Goal: Task Accomplishment & Management: Use online tool/utility

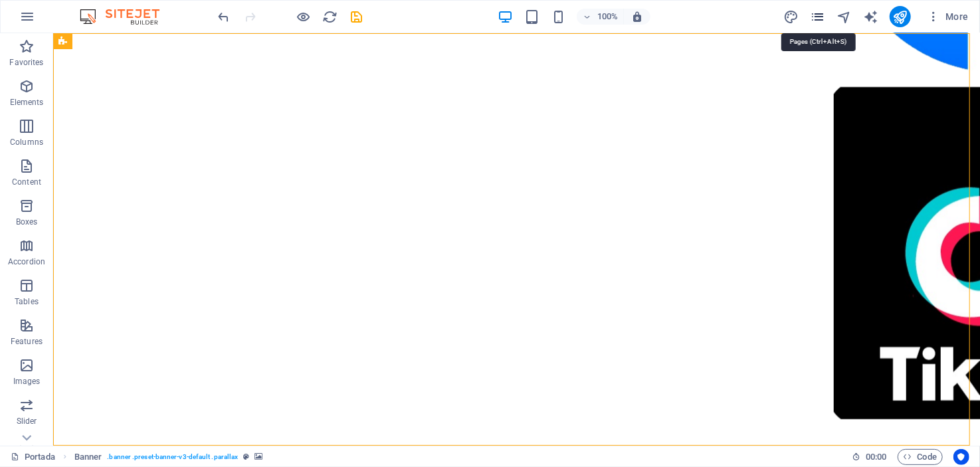
click at [820, 17] on icon "pages" at bounding box center [817, 16] width 15 height 15
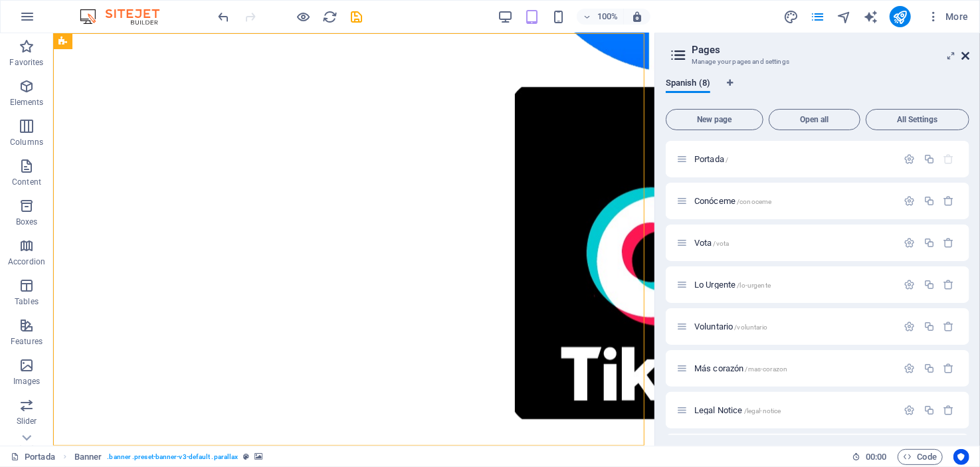
click at [964, 53] on icon at bounding box center [966, 56] width 8 height 11
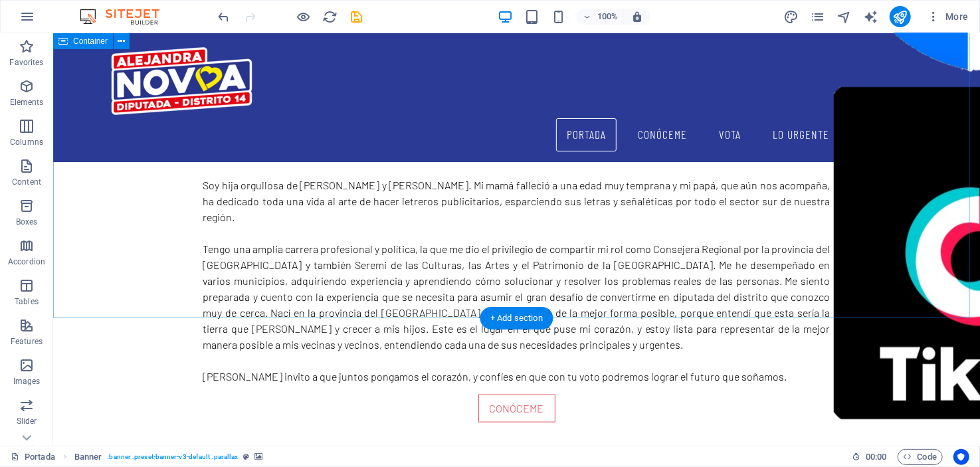
scroll to position [730, 0]
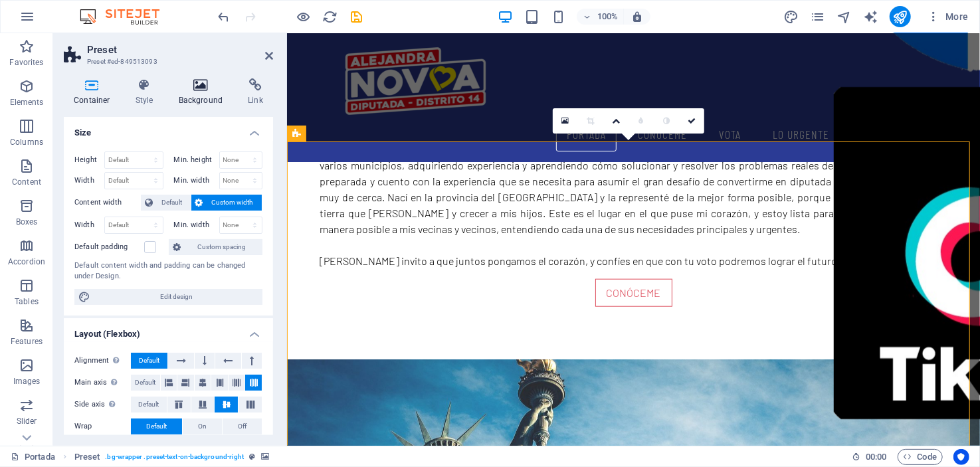
click at [195, 88] on icon at bounding box center [201, 84] width 64 height 13
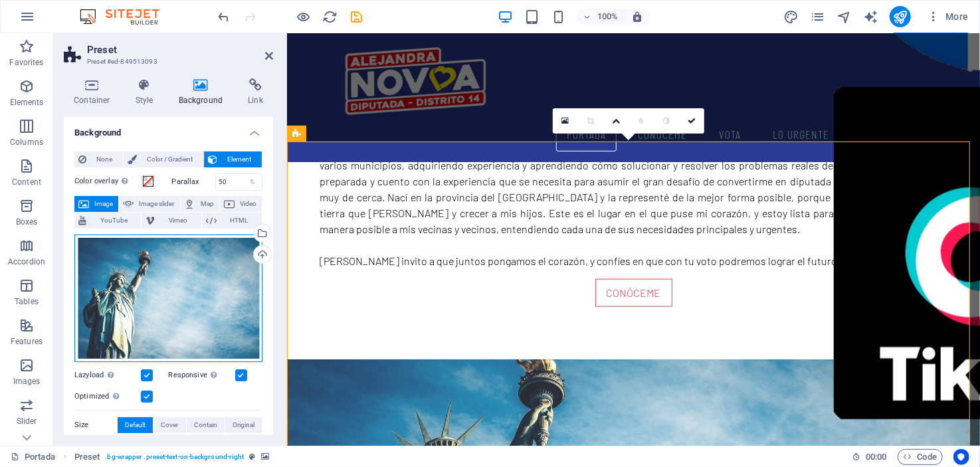
click at [181, 284] on div "Drag files here, click to choose files or select files from Files or our free s…" at bounding box center [168, 299] width 188 height 128
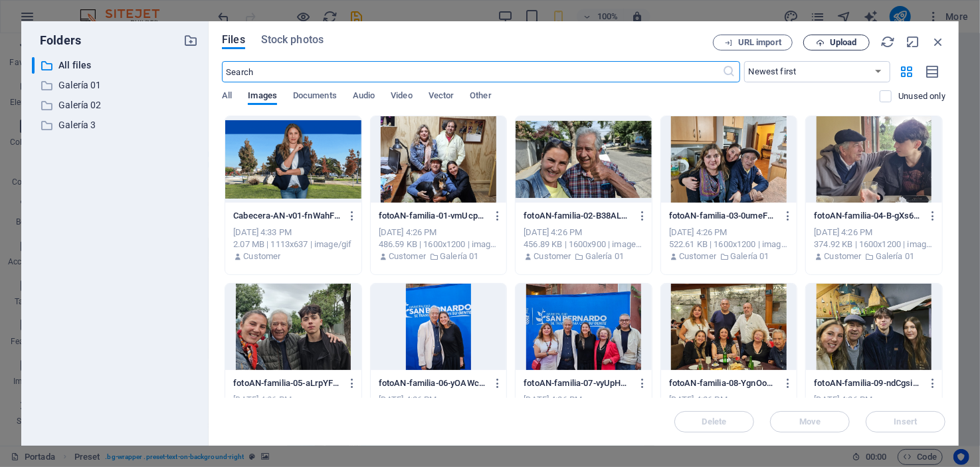
click at [843, 39] on span "Upload" at bounding box center [843, 43] width 27 height 8
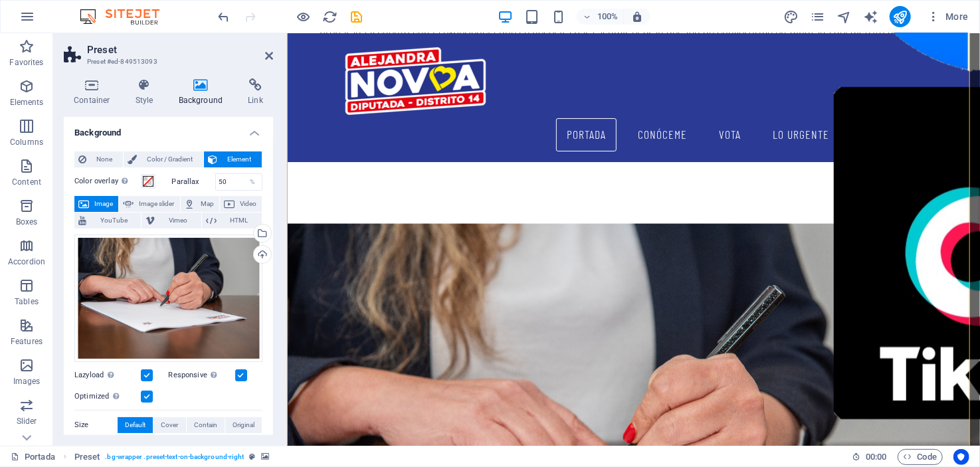
scroll to position [996, 0]
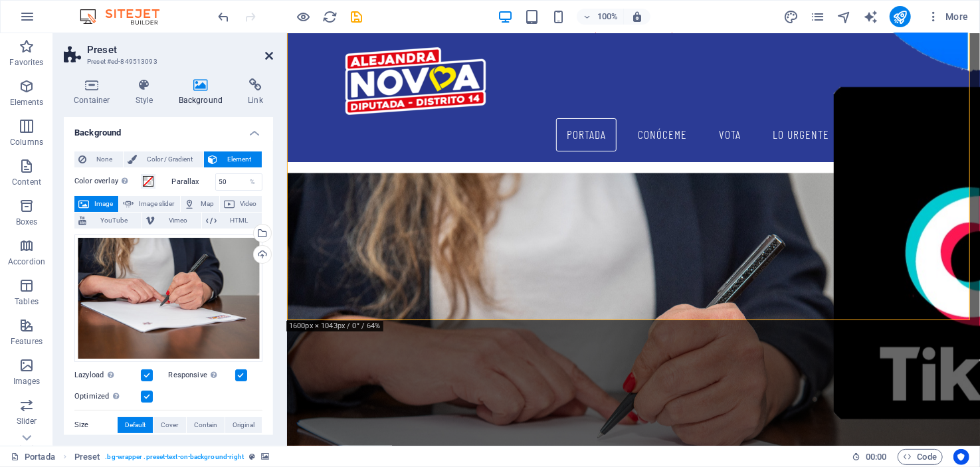
click at [267, 51] on icon at bounding box center [269, 56] width 8 height 11
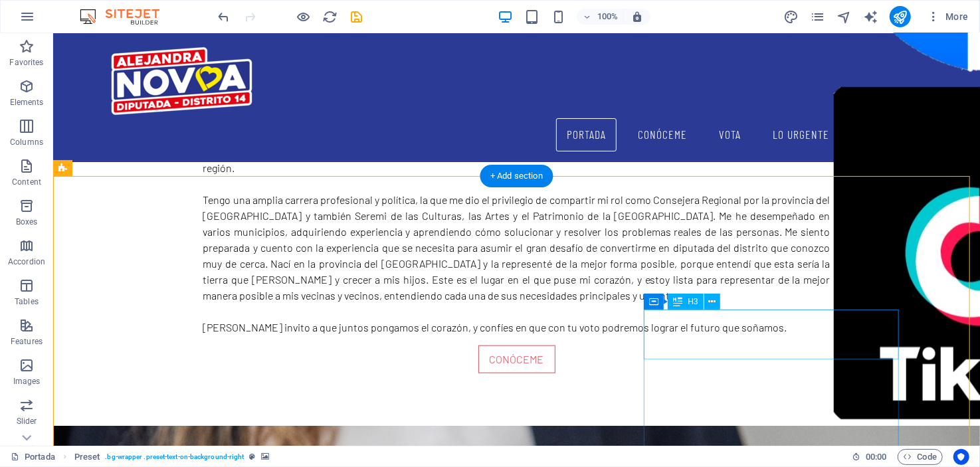
scroll to position [864, 0]
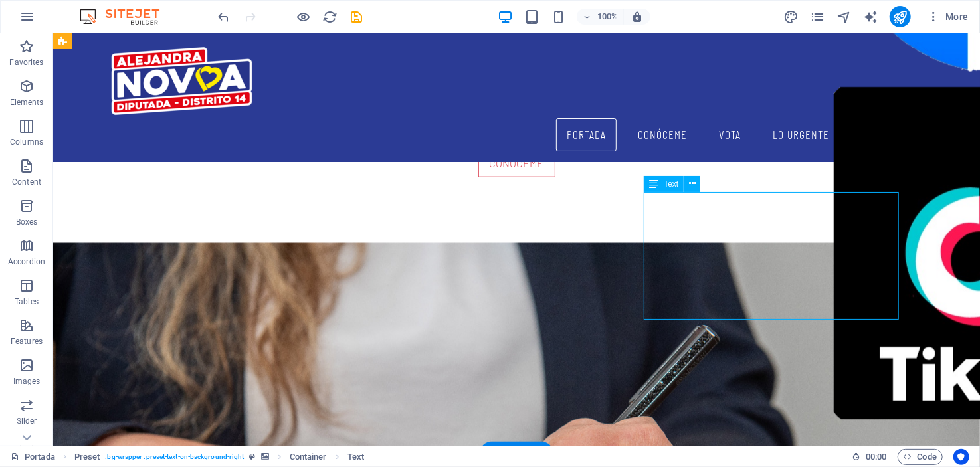
scroll to position [730, 0]
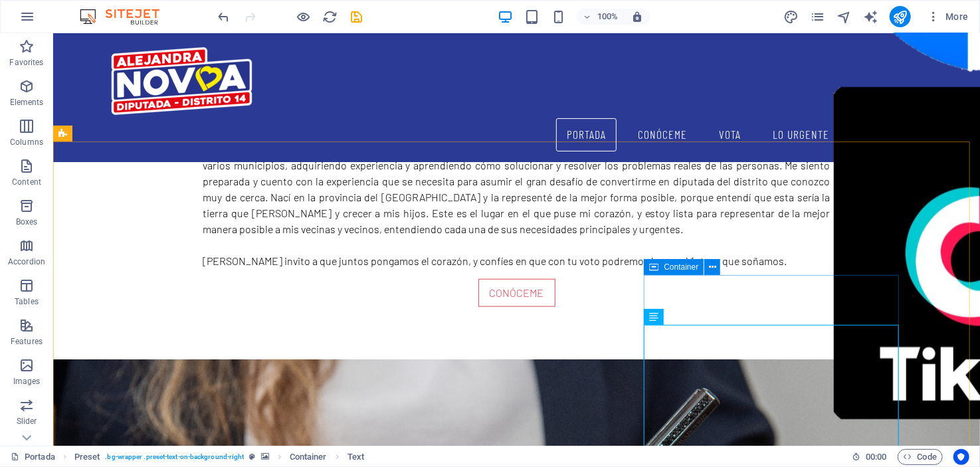
click at [693, 267] on span "Container" at bounding box center [681, 267] width 35 height 8
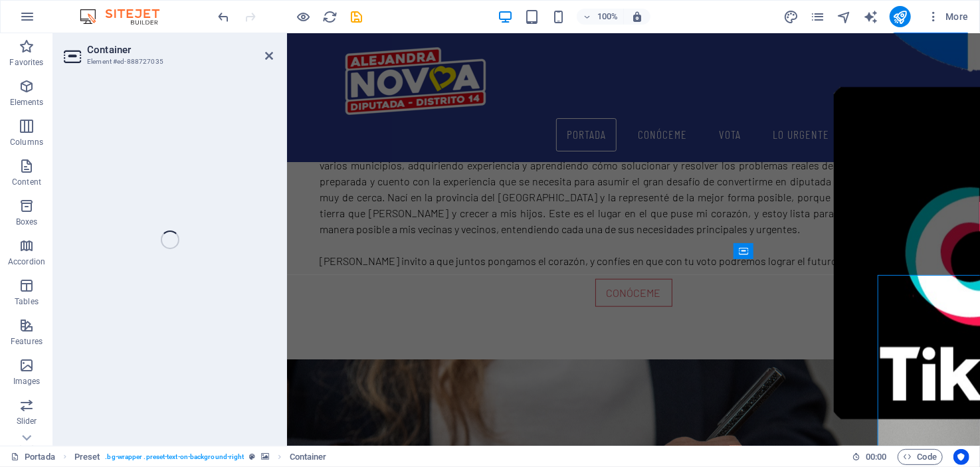
select select "%"
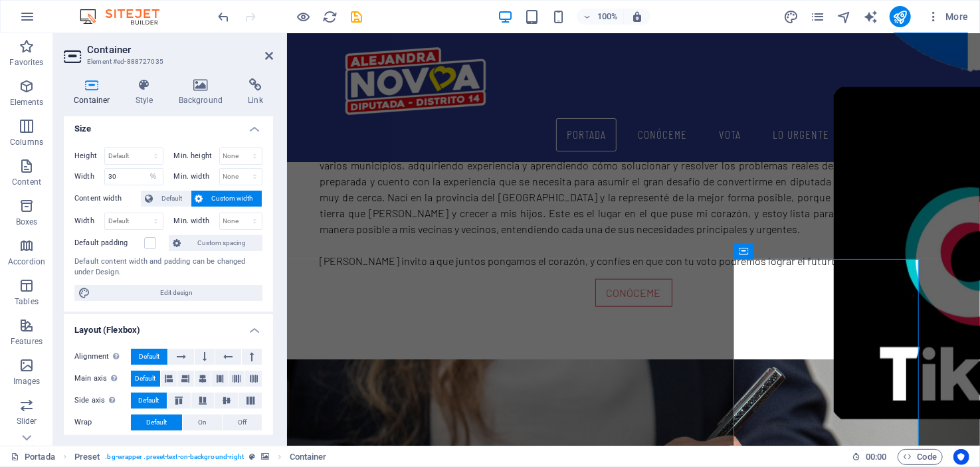
scroll to position [0, 0]
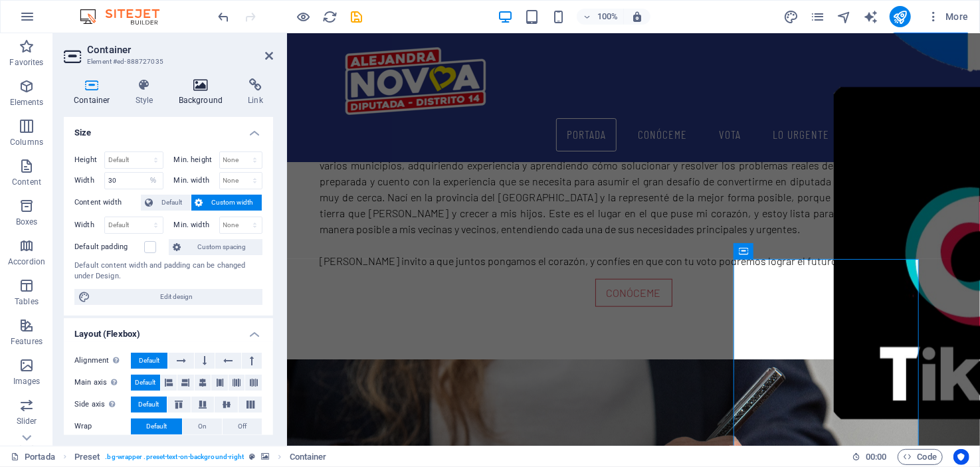
click at [194, 86] on icon at bounding box center [201, 84] width 64 height 13
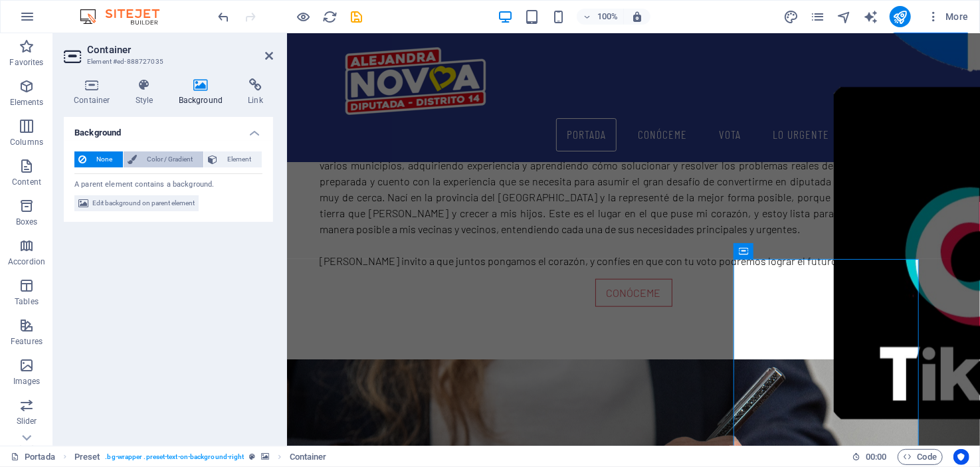
click at [161, 153] on span "Color / Gradient" at bounding box center [170, 160] width 58 height 16
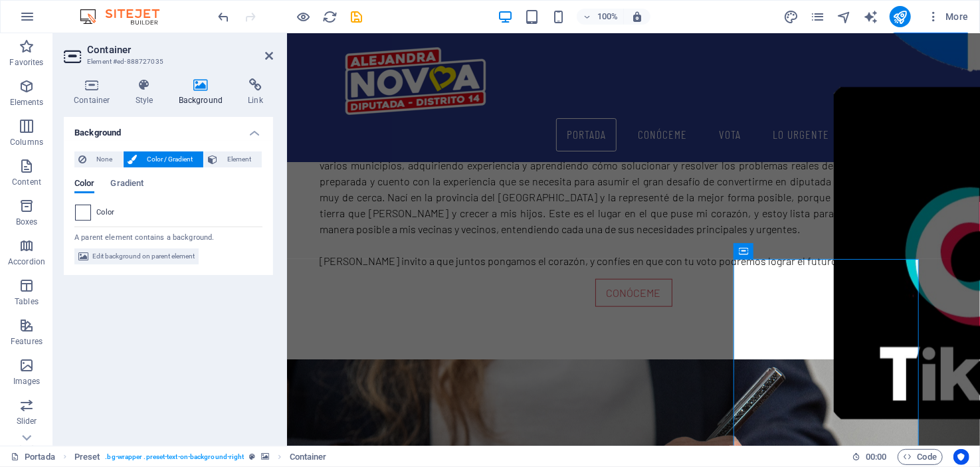
click at [77, 209] on span at bounding box center [83, 212] width 15 height 15
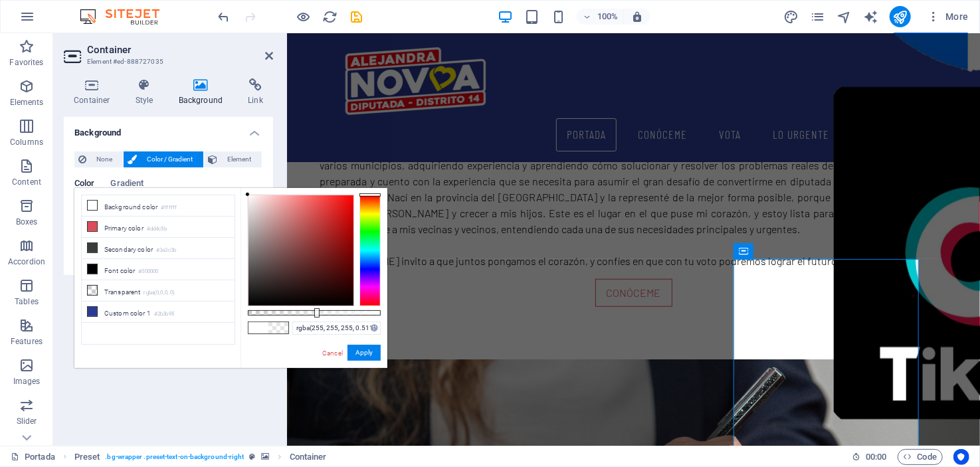
type input "rgba(255, 255, 255, 0.506)"
drag, startPoint x: 380, startPoint y: 310, endPoint x: 315, endPoint y: 314, distance: 65.3
click at [315, 314] on div at bounding box center [316, 312] width 5 height 9
click at [165, 389] on div "Background None Color / Gradient Element Stretch background to full-width Color…" at bounding box center [168, 276] width 209 height 318
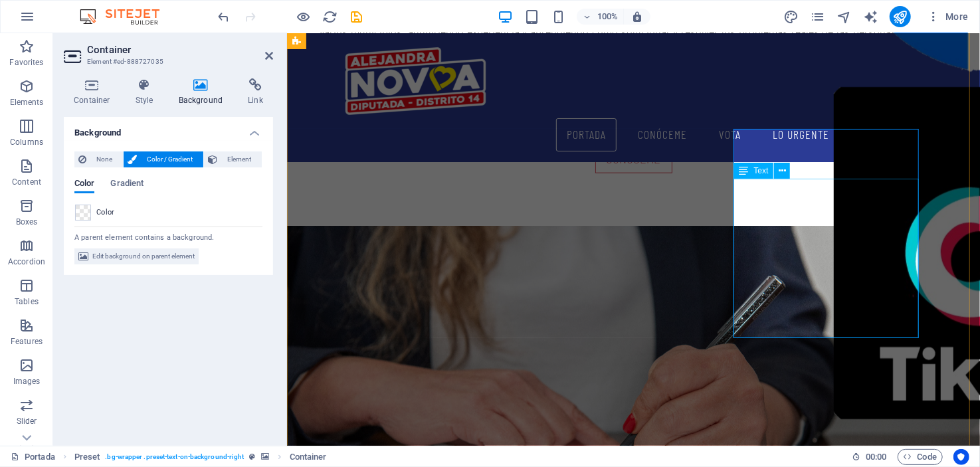
scroll to position [730, 0]
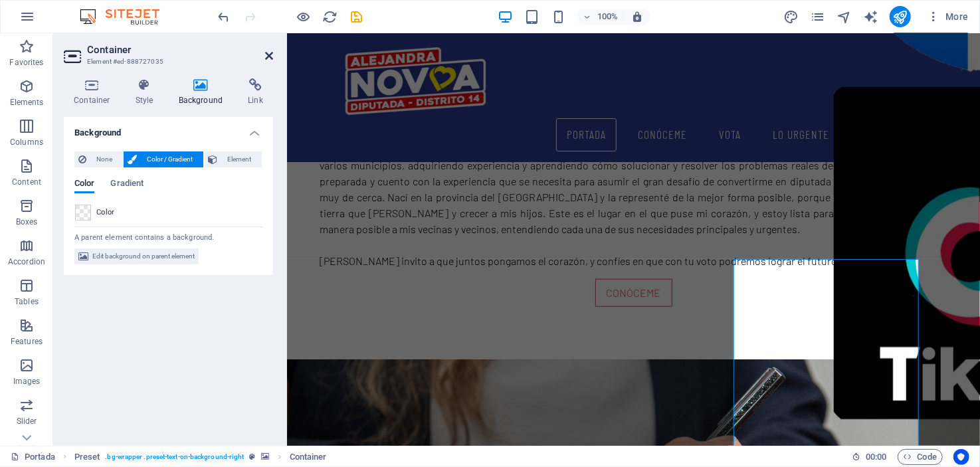
click at [266, 51] on icon at bounding box center [269, 56] width 8 height 11
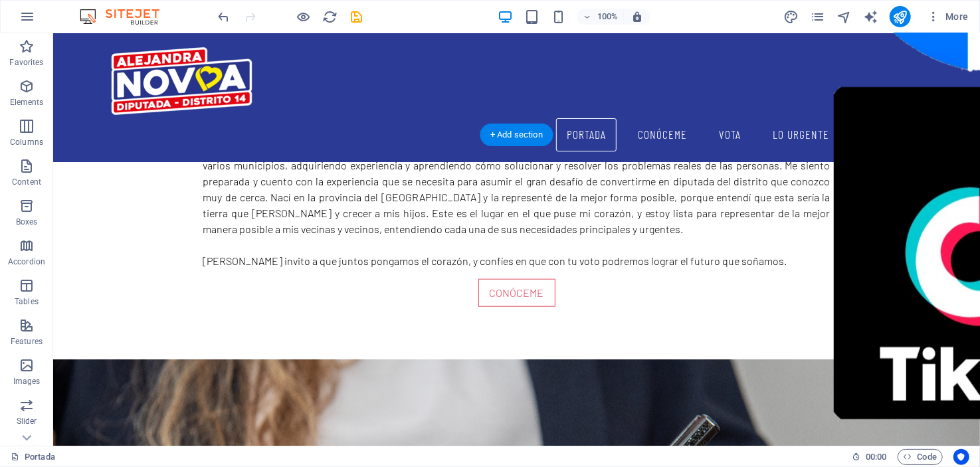
scroll to position [864, 0]
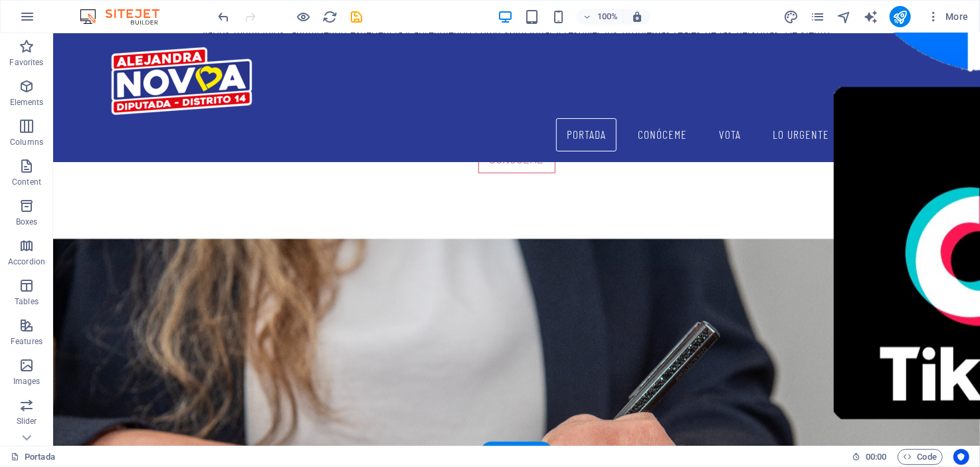
click at [589, 306] on figure at bounding box center [516, 453] width 927 height 429
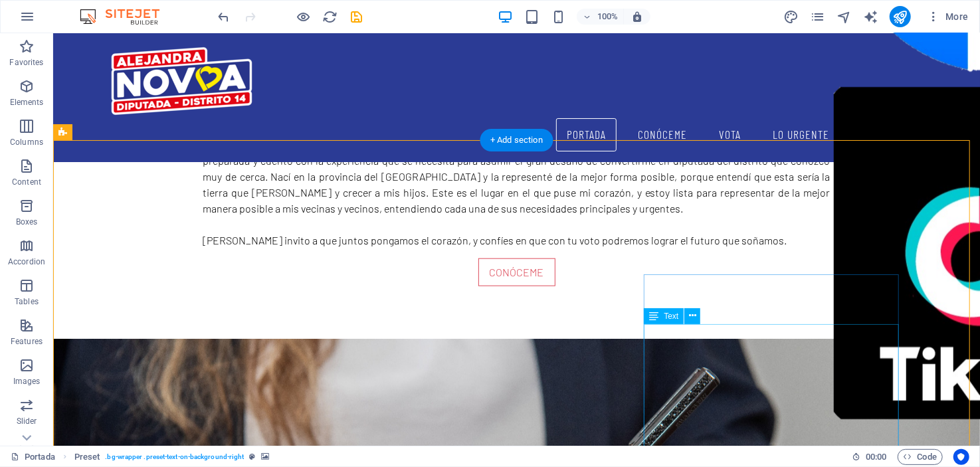
scroll to position [730, 0]
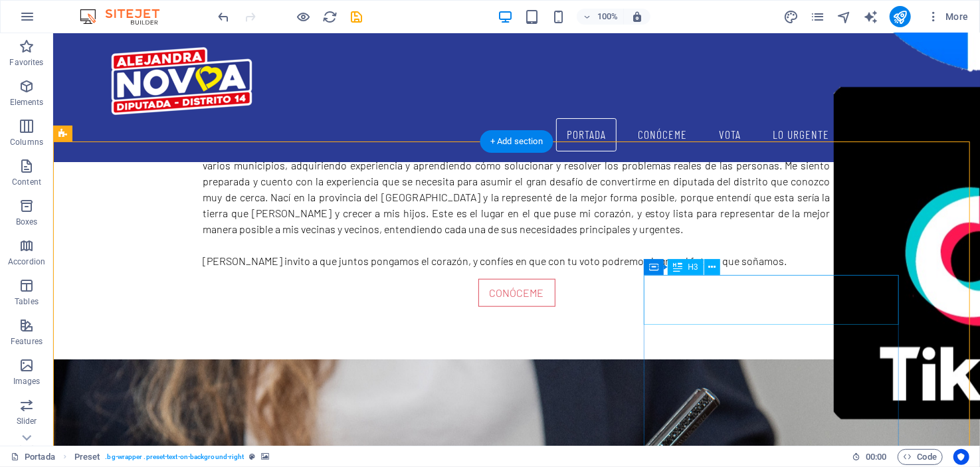
click at [689, 269] on span "H3" at bounding box center [693, 267] width 10 height 8
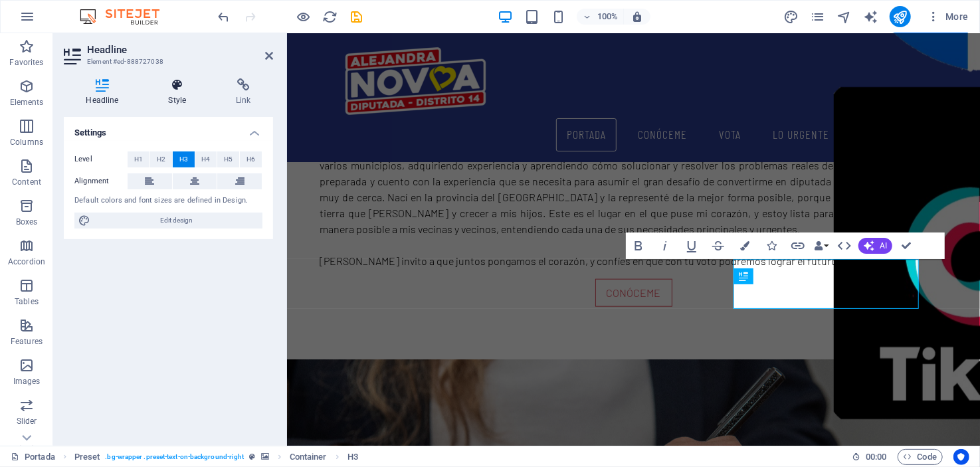
click at [173, 80] on icon at bounding box center [177, 84] width 62 height 13
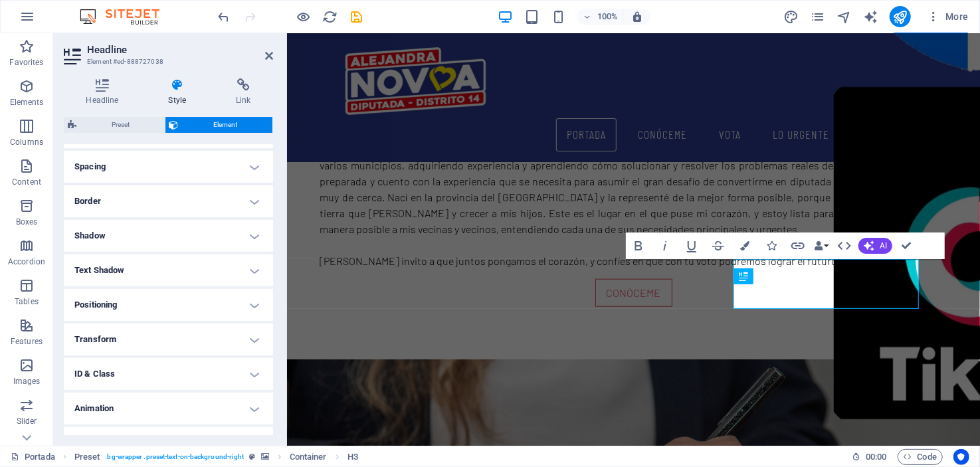
scroll to position [266, 0]
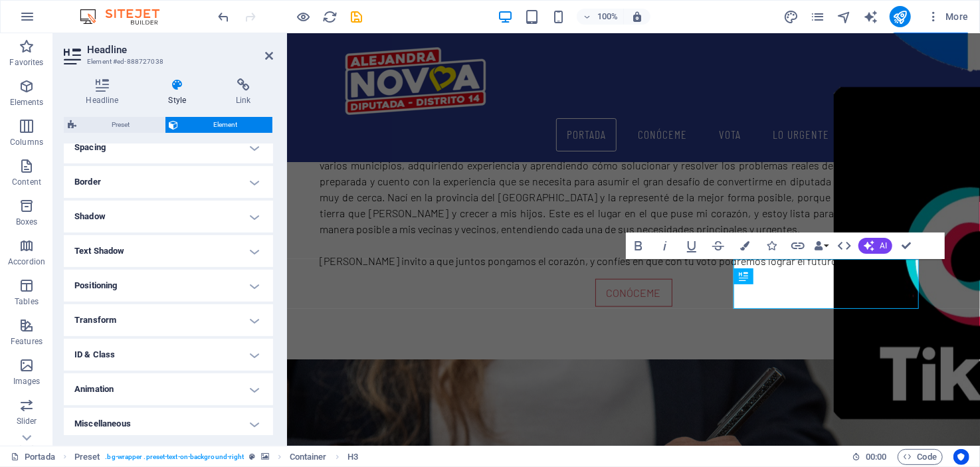
click at [250, 251] on h4 "Text Shadow" at bounding box center [168, 251] width 209 height 32
click at [246, 251] on h4 "Text Shadow" at bounding box center [168, 247] width 209 height 24
click at [255, 251] on h4 "Text Shadow" at bounding box center [168, 251] width 209 height 32
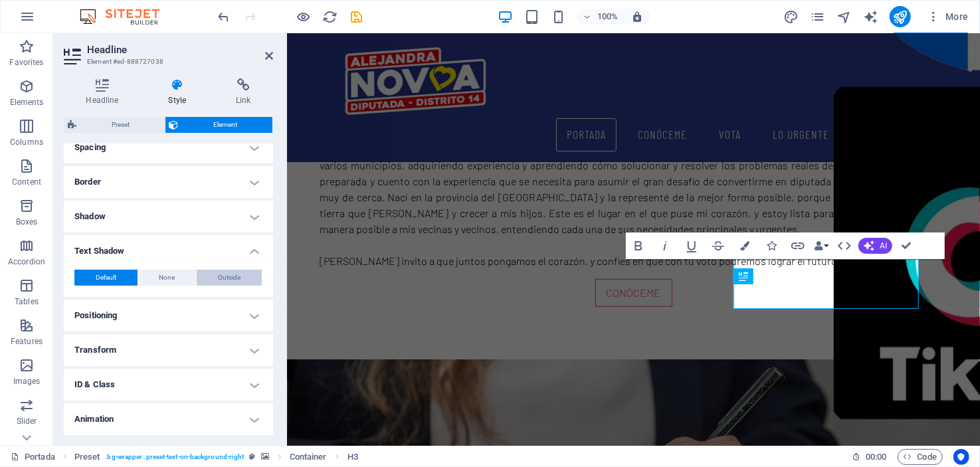
click at [241, 280] on button "Outside" at bounding box center [229, 278] width 65 height 16
type input "2"
type input "4"
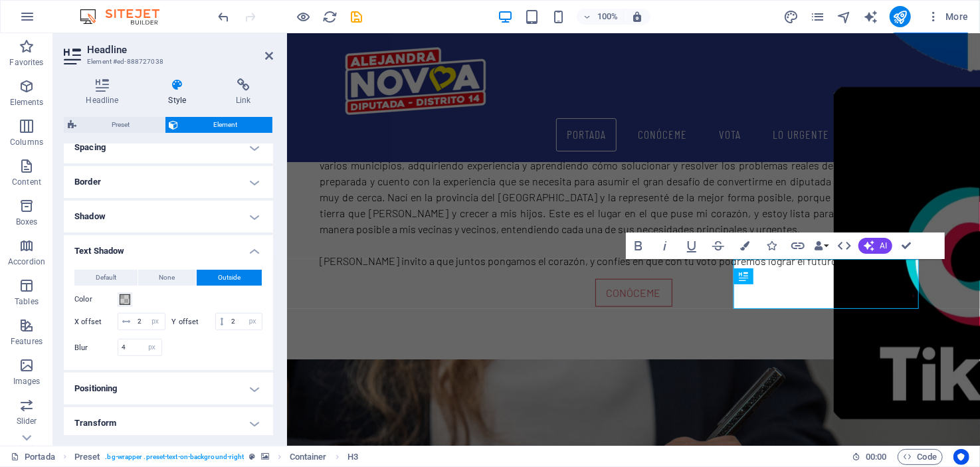
click at [264, 52] on h2 "Headline" at bounding box center [180, 50] width 186 height 12
click at [271, 58] on icon at bounding box center [269, 56] width 8 height 11
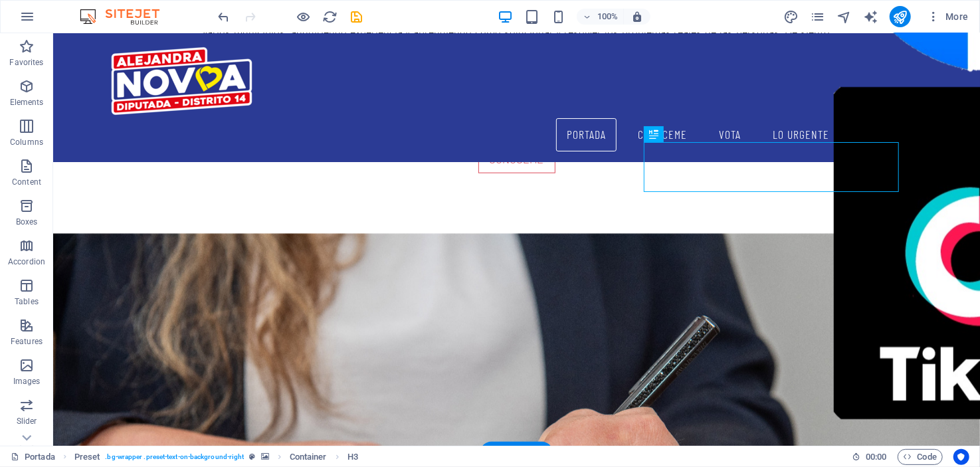
scroll to position [730, 0]
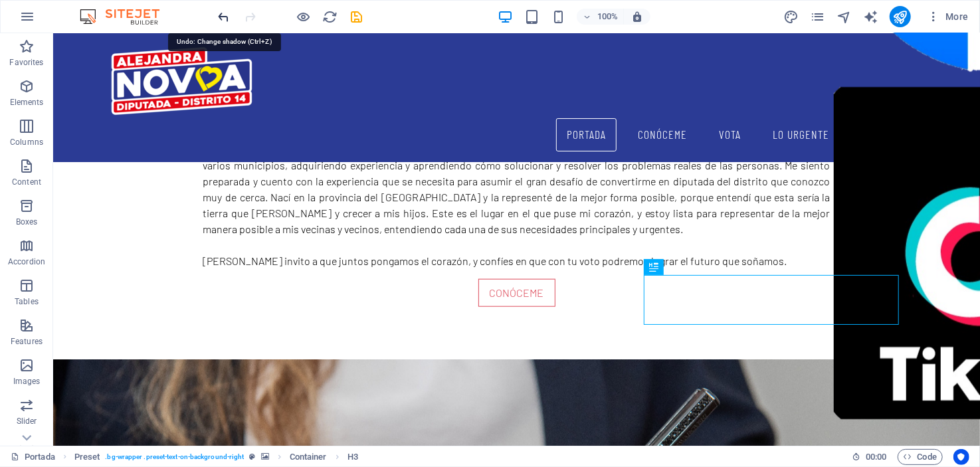
click at [217, 11] on icon "undo" at bounding box center [224, 16] width 15 height 15
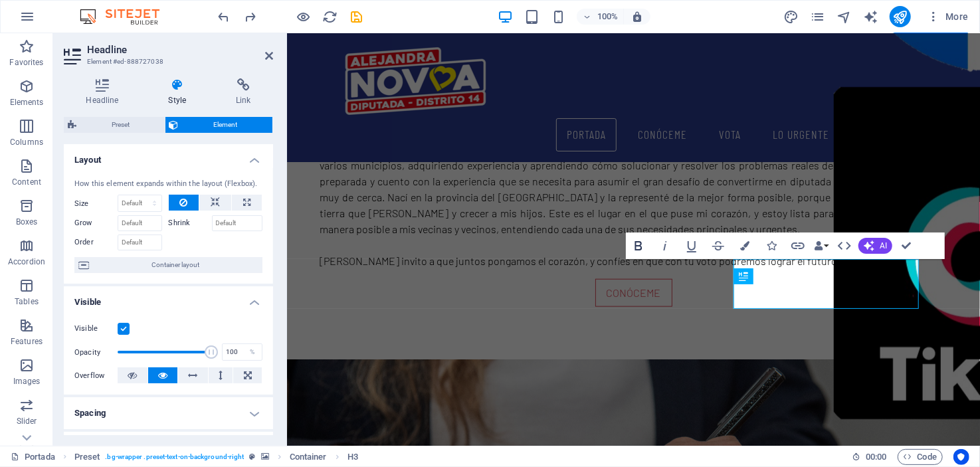
click at [636, 243] on icon "button" at bounding box center [638, 245] width 7 height 9
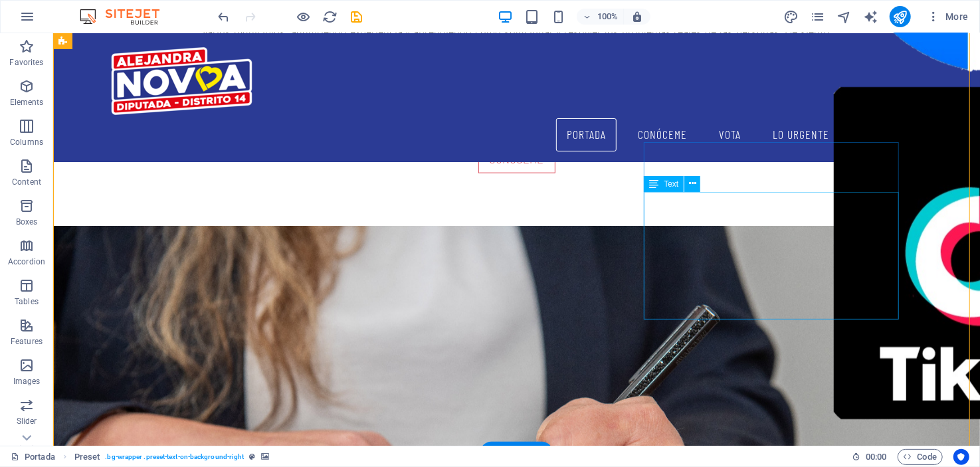
scroll to position [598, 0]
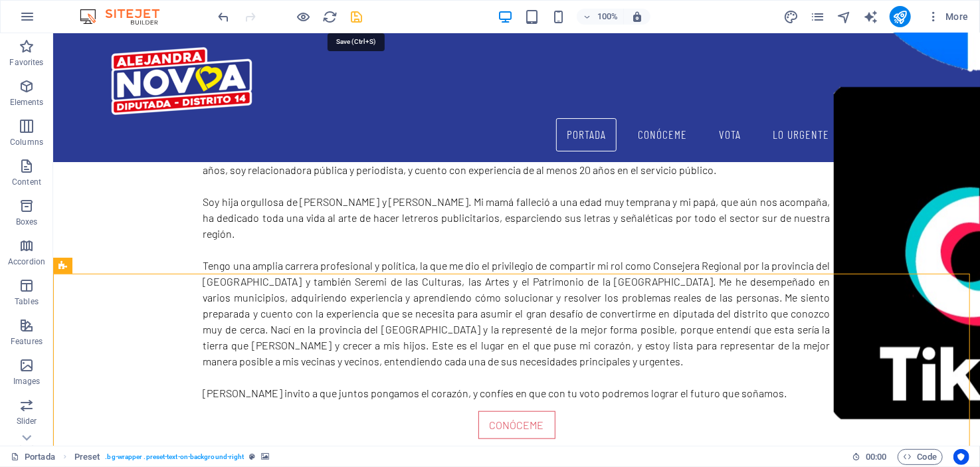
click at [355, 15] on icon "save" at bounding box center [357, 16] width 15 height 15
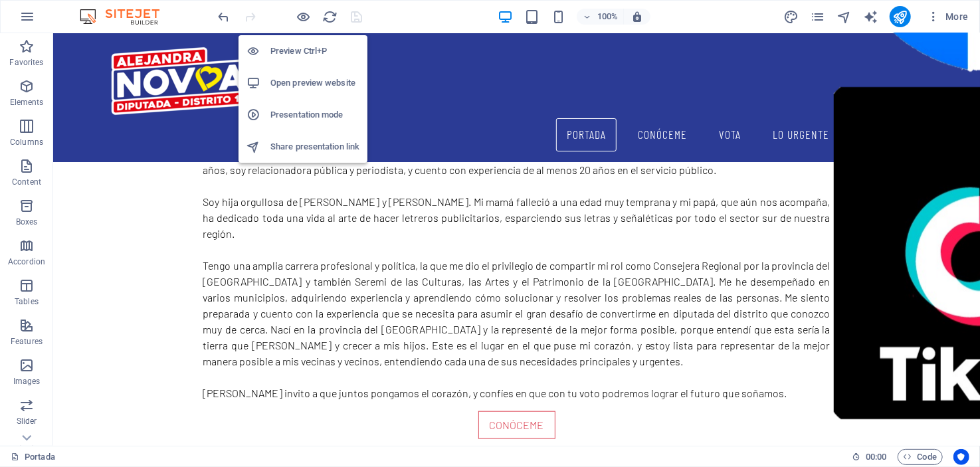
click at [299, 111] on h6 "Presentation mode" at bounding box center [315, 115] width 89 height 16
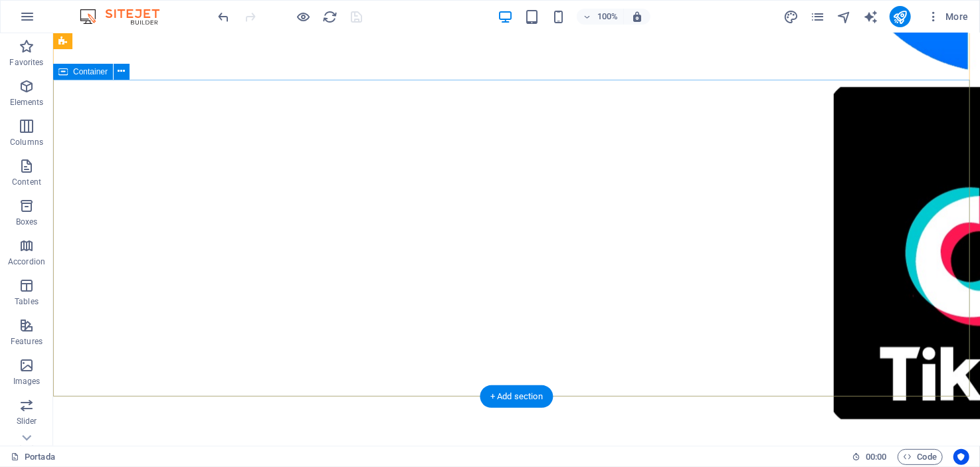
scroll to position [0, 0]
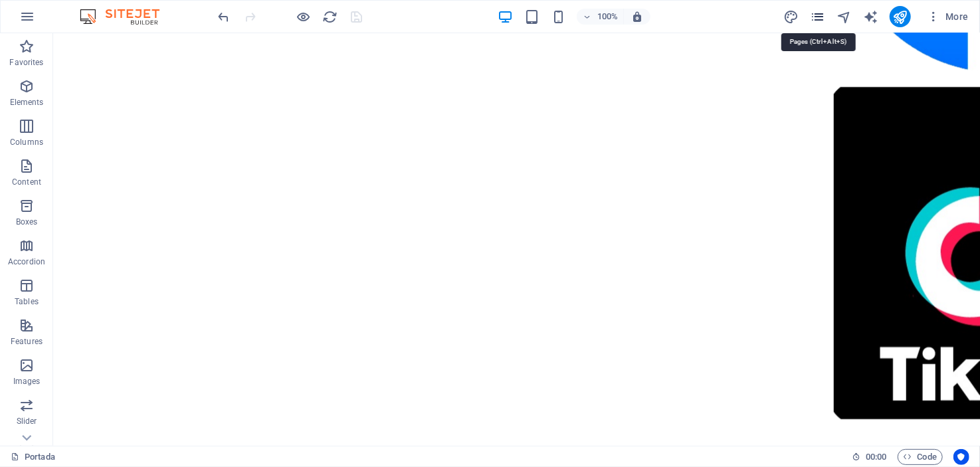
click at [819, 17] on icon "pages" at bounding box center [817, 16] width 15 height 15
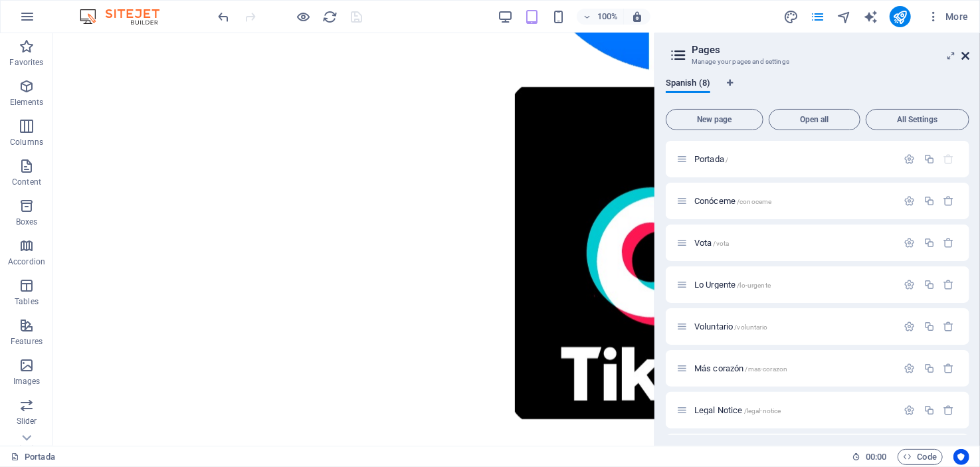
click at [968, 51] on icon at bounding box center [966, 56] width 8 height 11
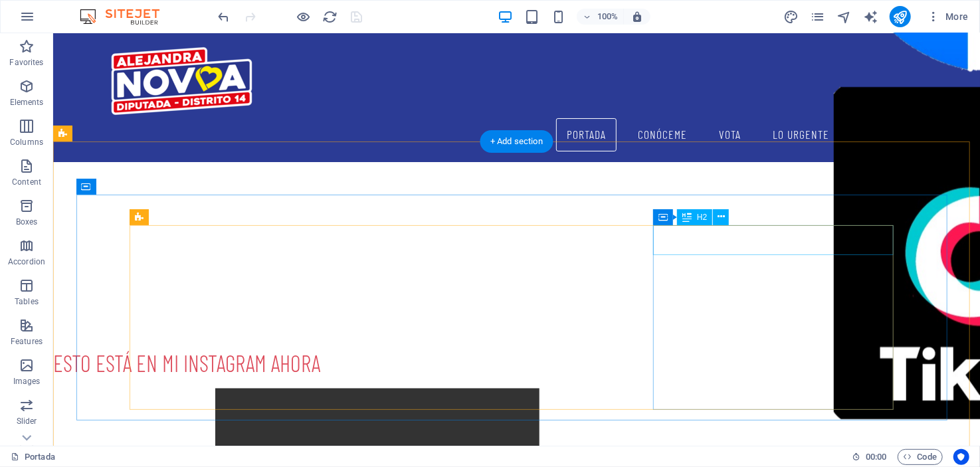
scroll to position [1794, 0]
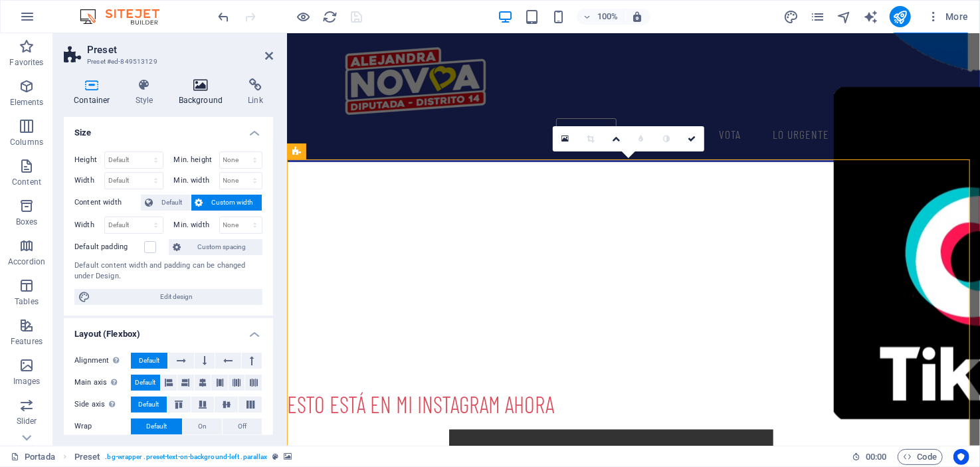
click at [193, 86] on icon at bounding box center [201, 84] width 64 height 13
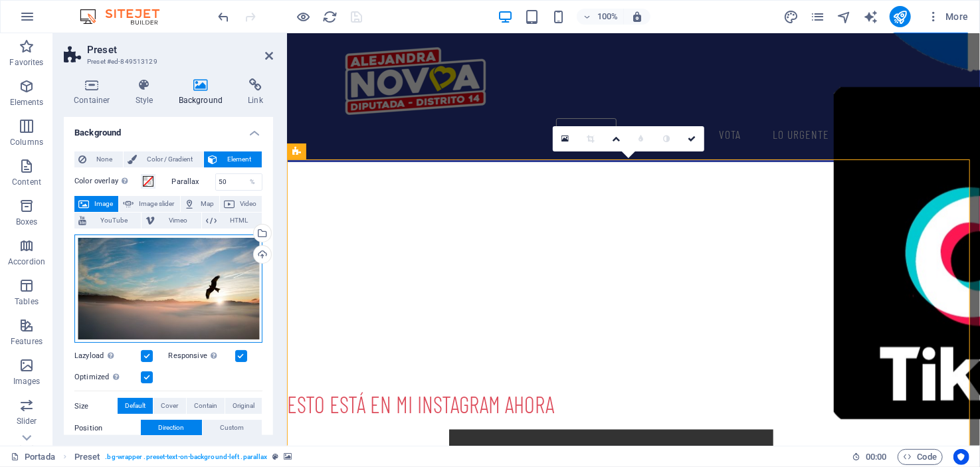
click at [177, 282] on div "Drag files here, click to choose files or select files from Files or our free s…" at bounding box center [168, 289] width 188 height 109
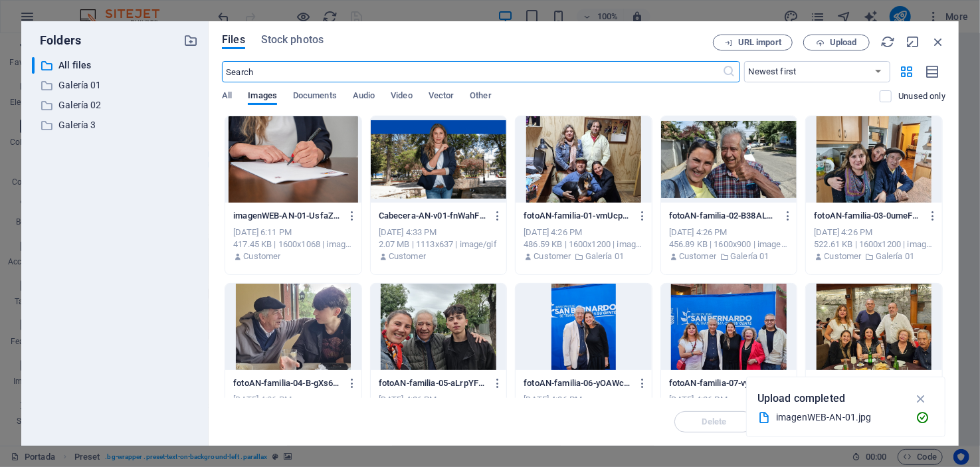
scroll to position [2285, 0]
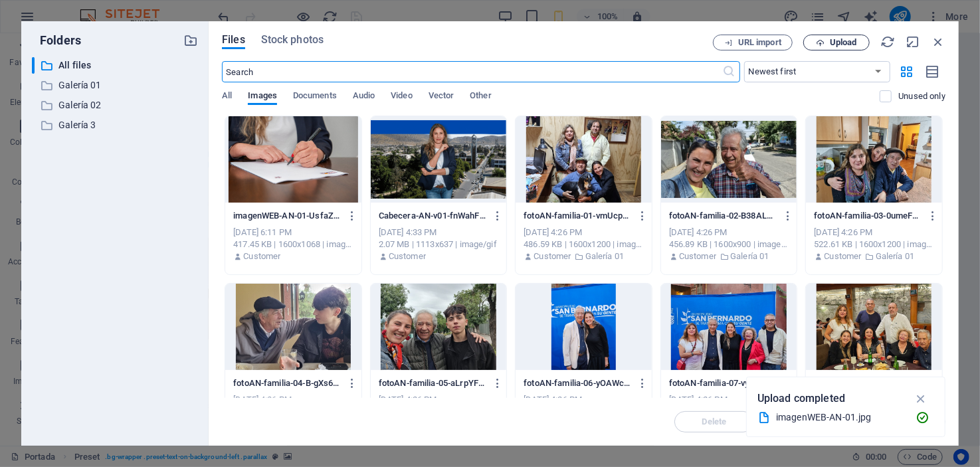
click at [849, 39] on span "Upload" at bounding box center [843, 43] width 27 height 8
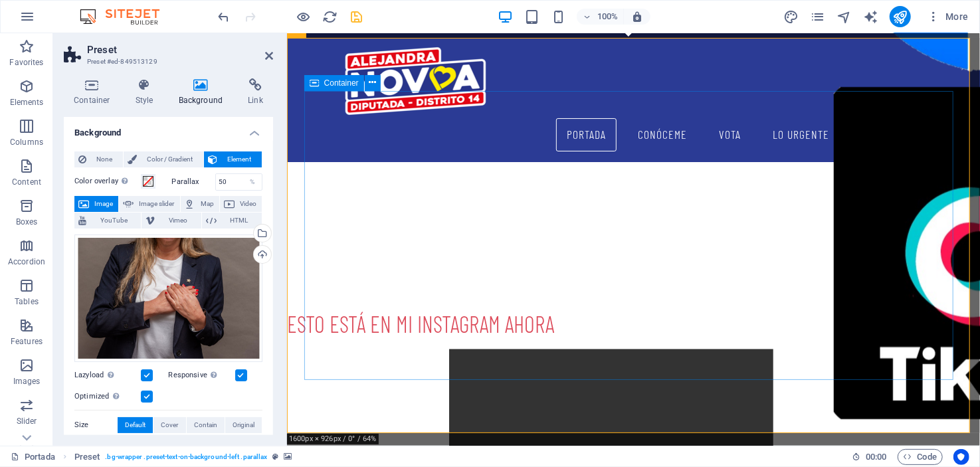
scroll to position [1927, 0]
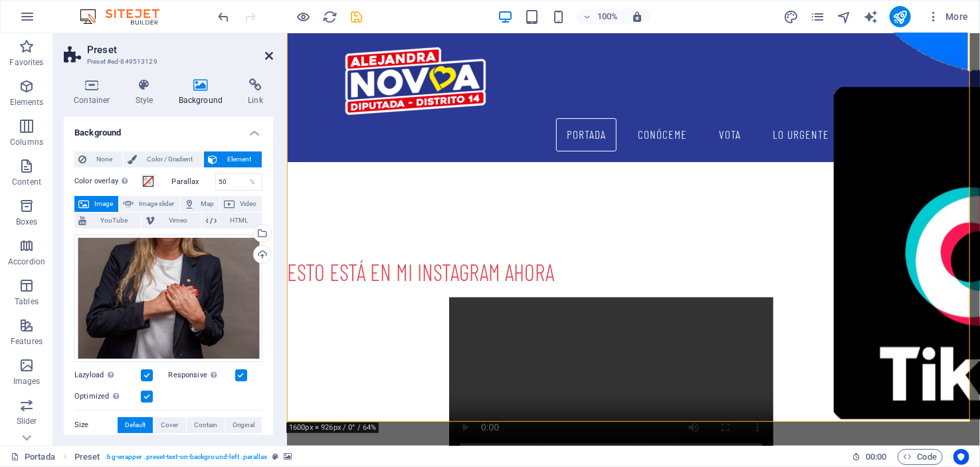
click at [267, 51] on icon at bounding box center [269, 56] width 8 height 11
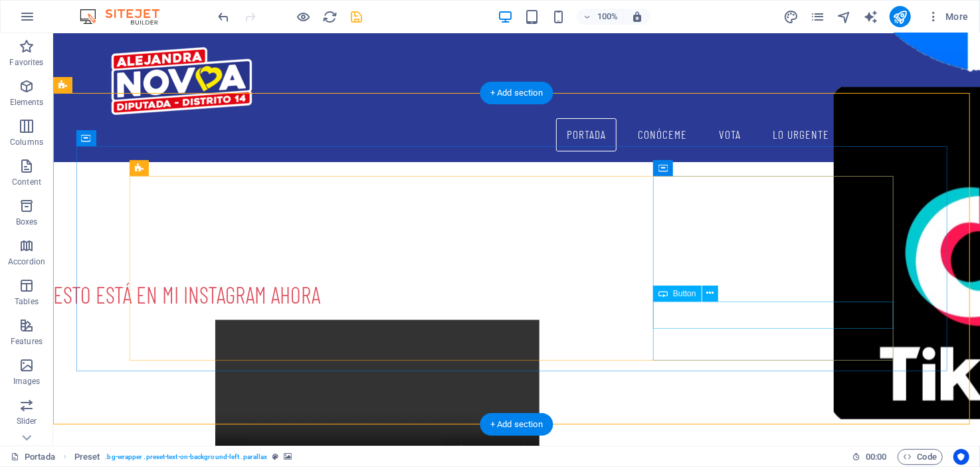
scroll to position [1861, 0]
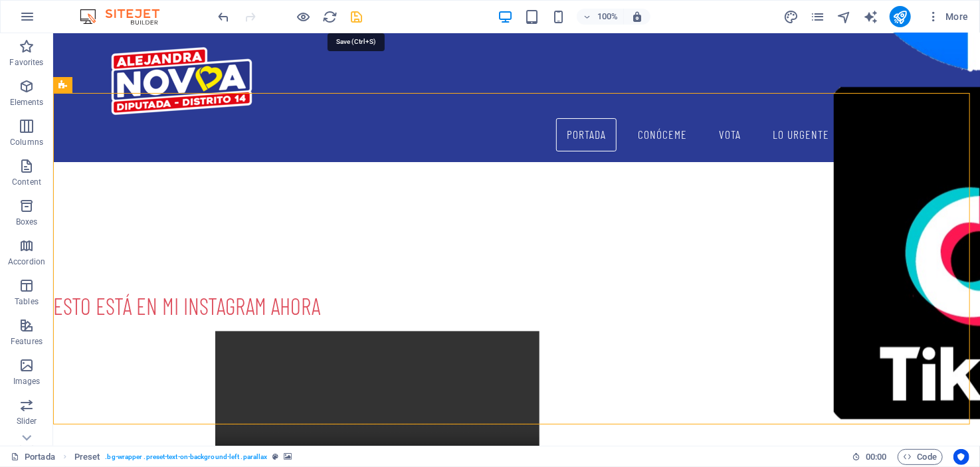
click at [354, 9] on icon "save" at bounding box center [357, 16] width 15 height 15
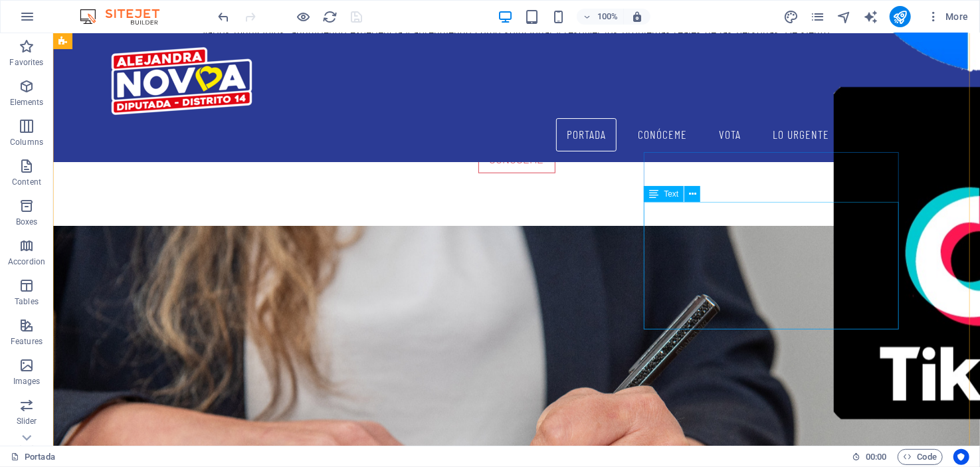
scroll to position [730, 0]
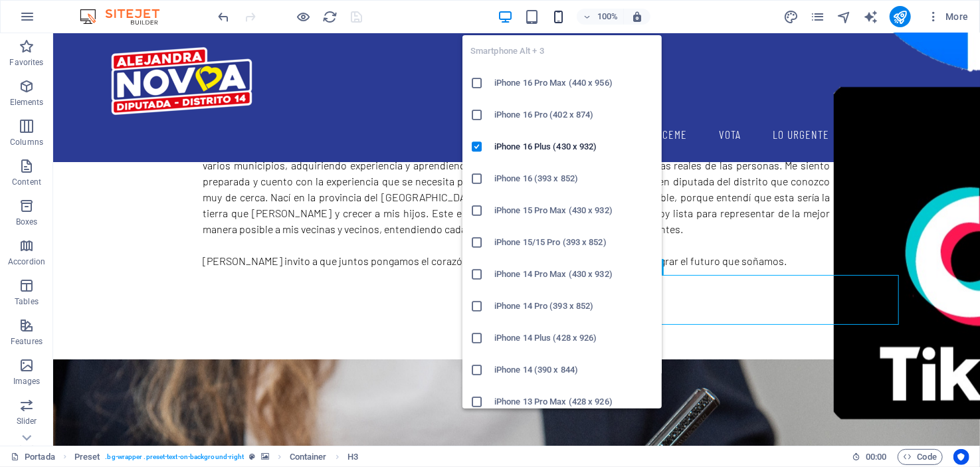
click at [556, 15] on icon "button" at bounding box center [558, 16] width 15 height 15
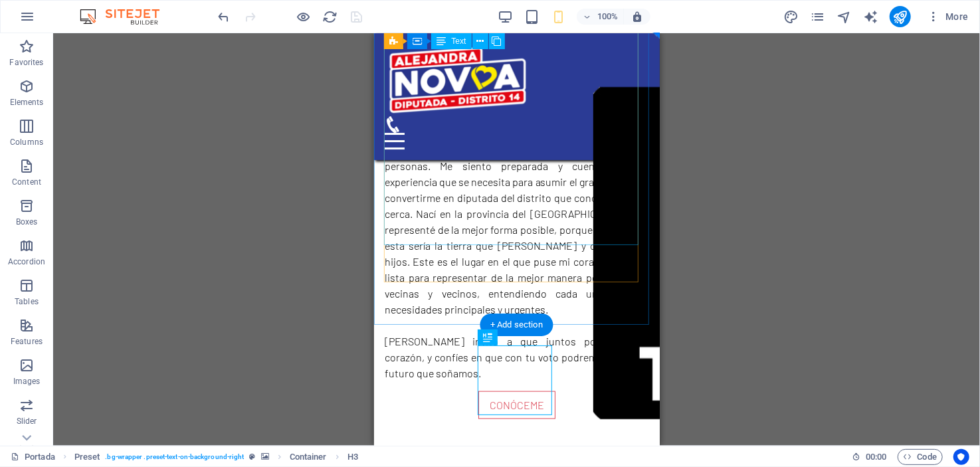
scroll to position [996, 0]
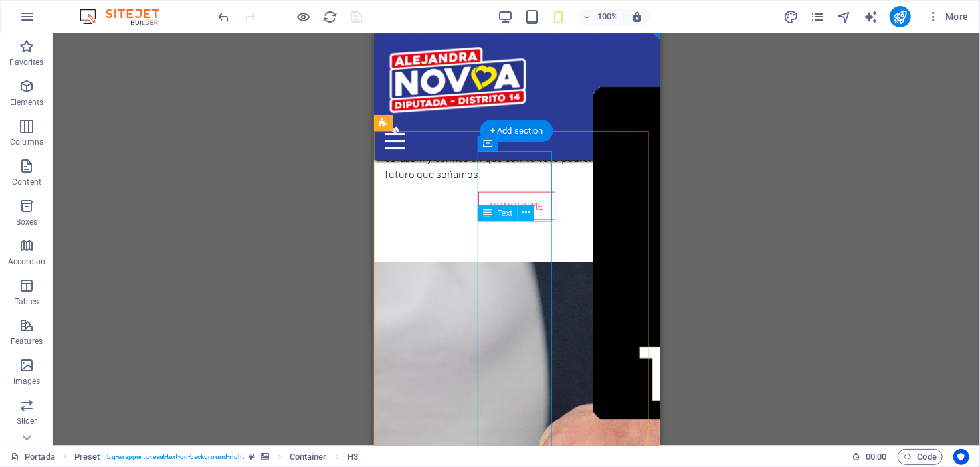
click at [495, 142] on div "Container" at bounding box center [508, 144] width 60 height 16
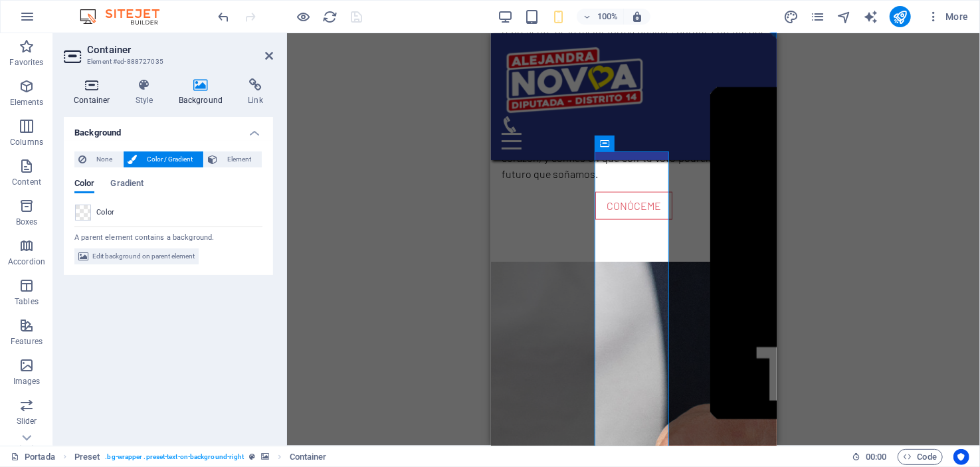
click at [90, 85] on icon at bounding box center [92, 84] width 56 height 13
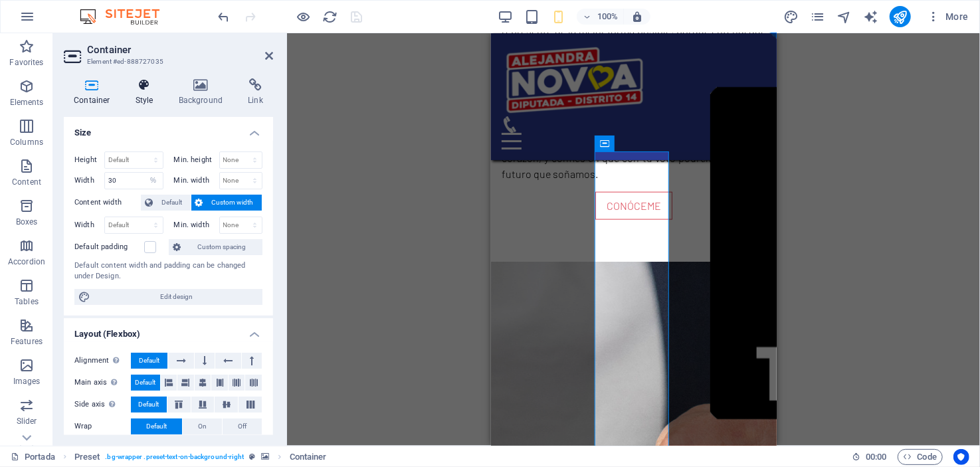
click at [146, 92] on h4 "Style" at bounding box center [147, 92] width 43 height 28
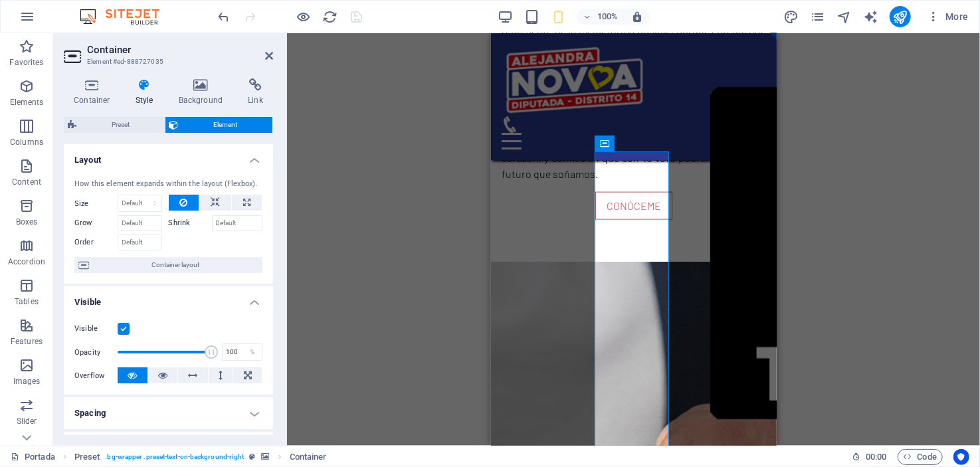
click at [243, 125] on span "Element" at bounding box center [226, 125] width 86 height 16
click at [247, 199] on icon at bounding box center [246, 203] width 7 height 16
type input "100"
select select "%"
click at [189, 206] on button at bounding box center [184, 203] width 31 height 16
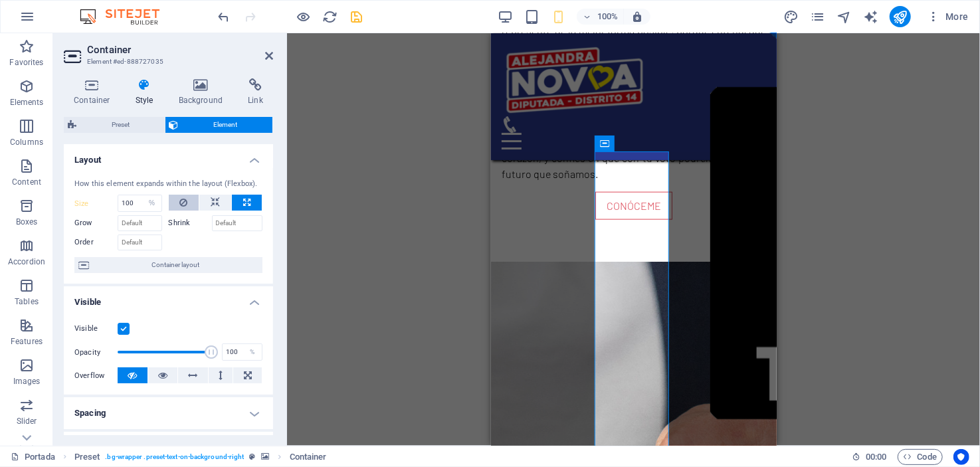
select select "DISABLED_OPTION_VALUE"
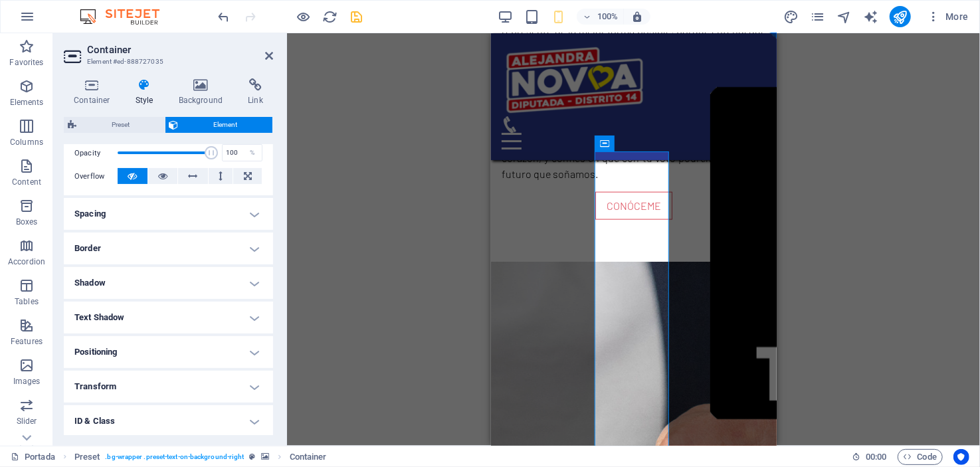
scroll to position [66, 0]
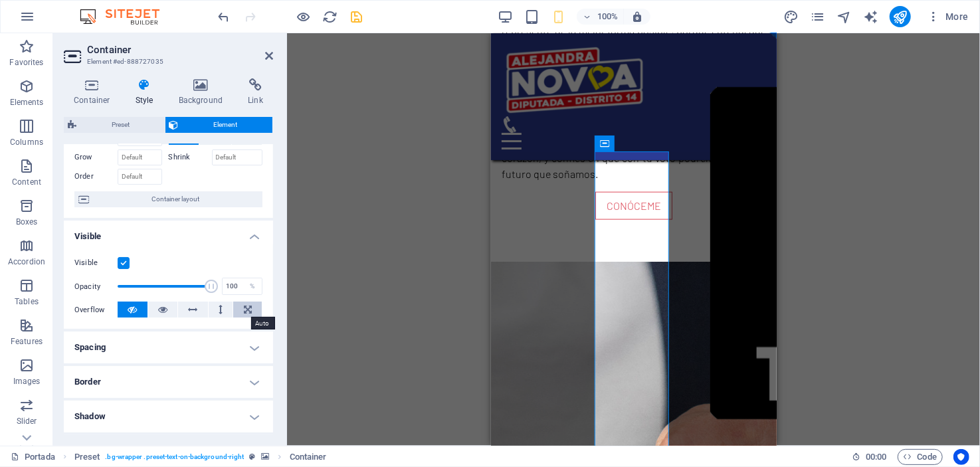
click at [241, 307] on button at bounding box center [247, 310] width 29 height 16
click at [156, 309] on button at bounding box center [163, 310] width 30 height 16
click at [129, 308] on icon at bounding box center [132, 310] width 9 height 16
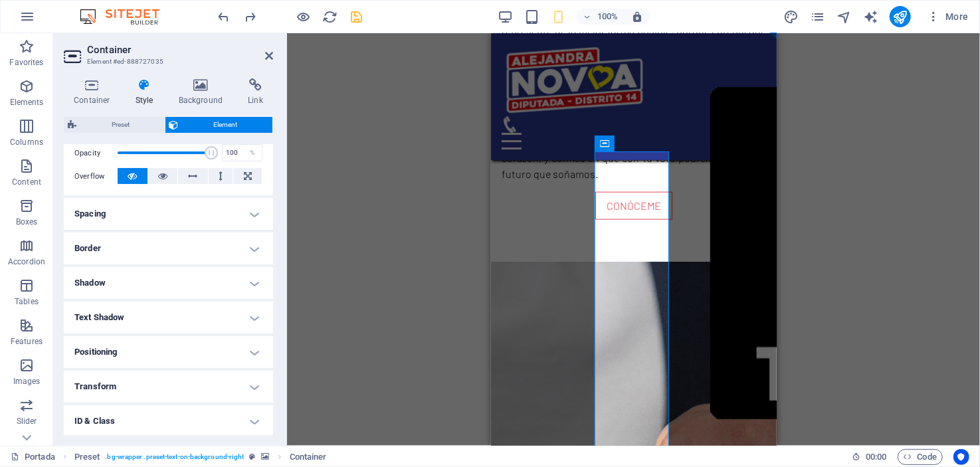
scroll to position [0, 0]
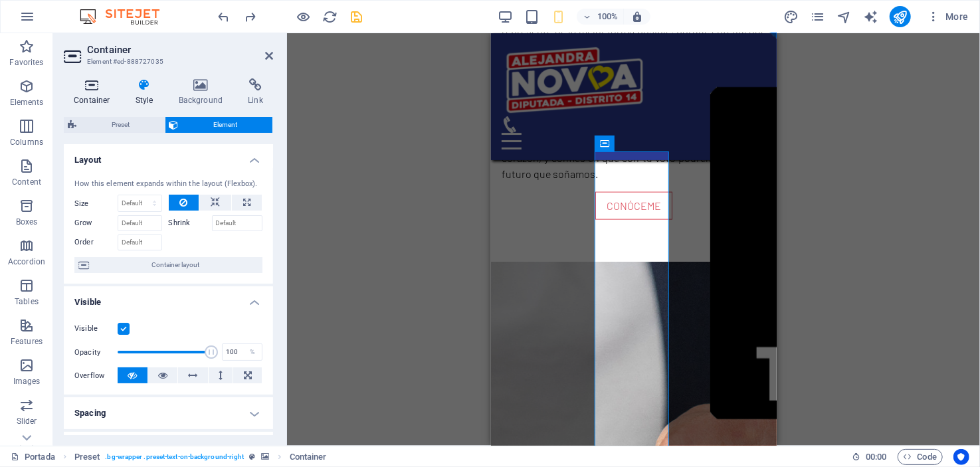
click at [94, 86] on icon at bounding box center [92, 84] width 56 height 13
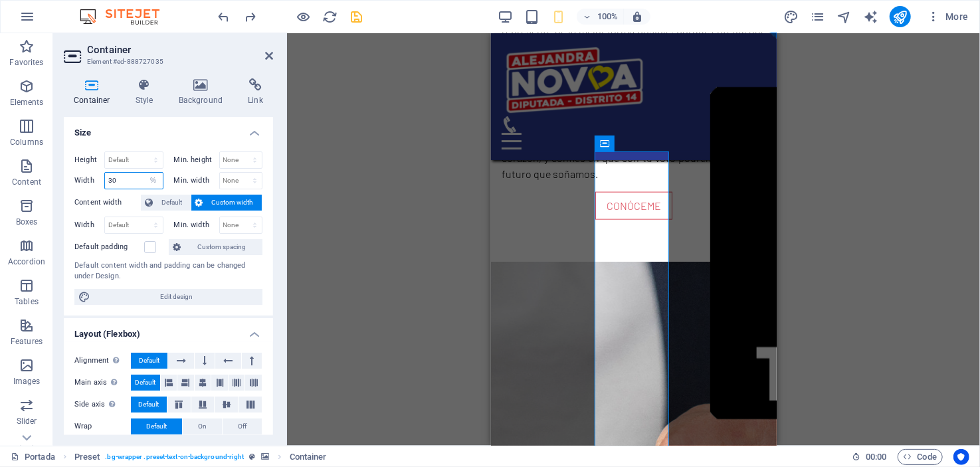
drag, startPoint x: 122, startPoint y: 179, endPoint x: 100, endPoint y: 176, distance: 22.8
click at [100, 176] on div "Width 30 Default px rem % em vh vw" at bounding box center [118, 180] width 89 height 17
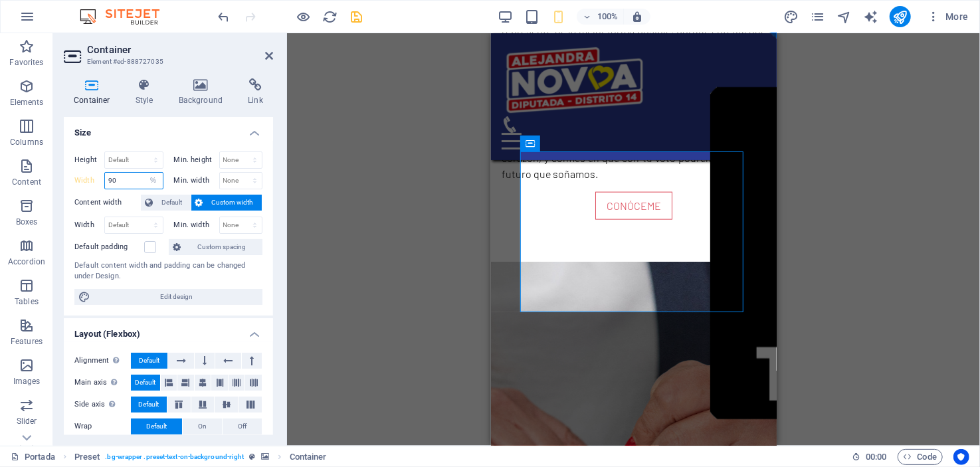
click at [115, 178] on input "90" at bounding box center [134, 181] width 58 height 16
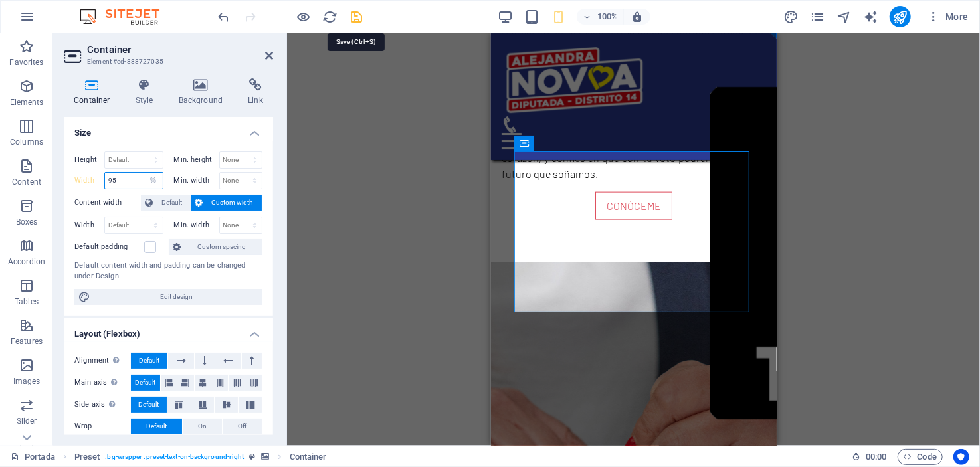
type input "95"
click at [353, 17] on icon "save" at bounding box center [357, 16] width 15 height 15
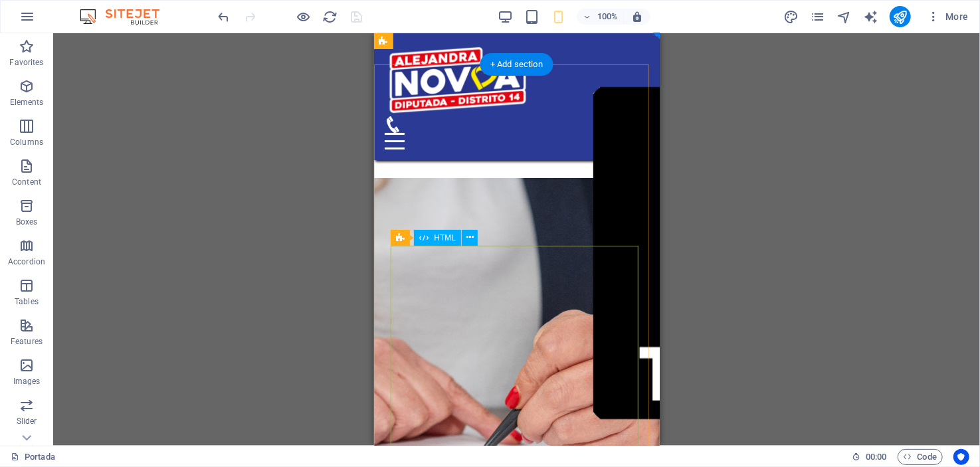
scroll to position [1063, 0]
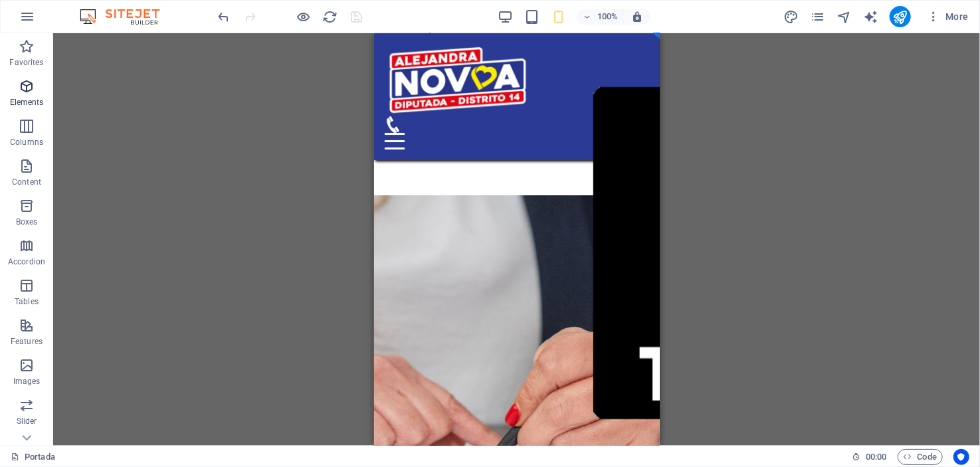
click at [25, 94] on span "Elements" at bounding box center [26, 94] width 53 height 32
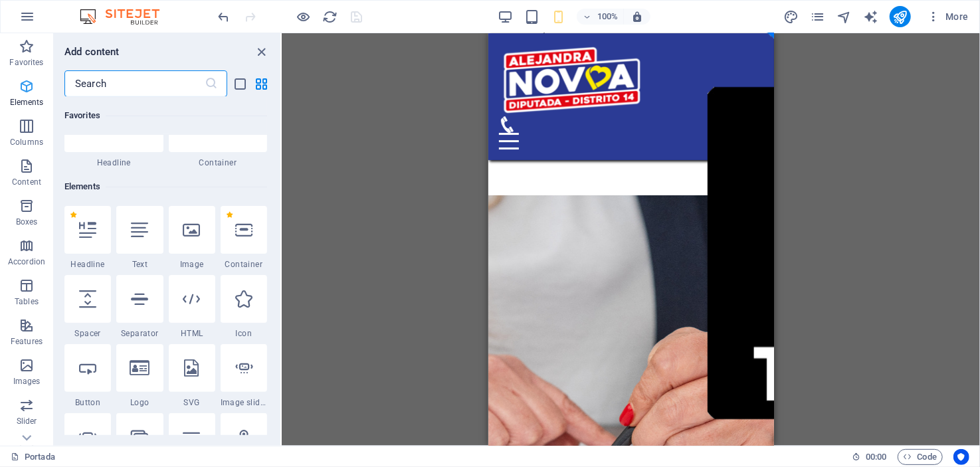
scroll to position [141, 0]
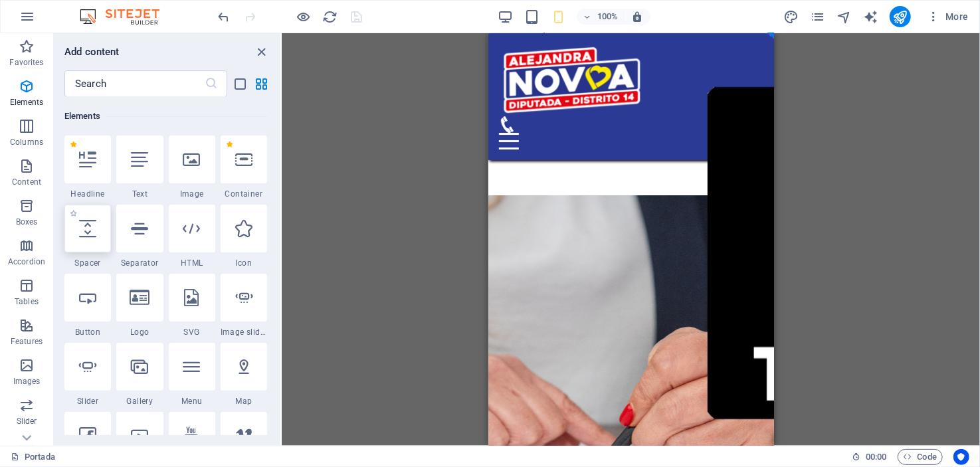
click at [87, 232] on icon at bounding box center [87, 228] width 17 height 17
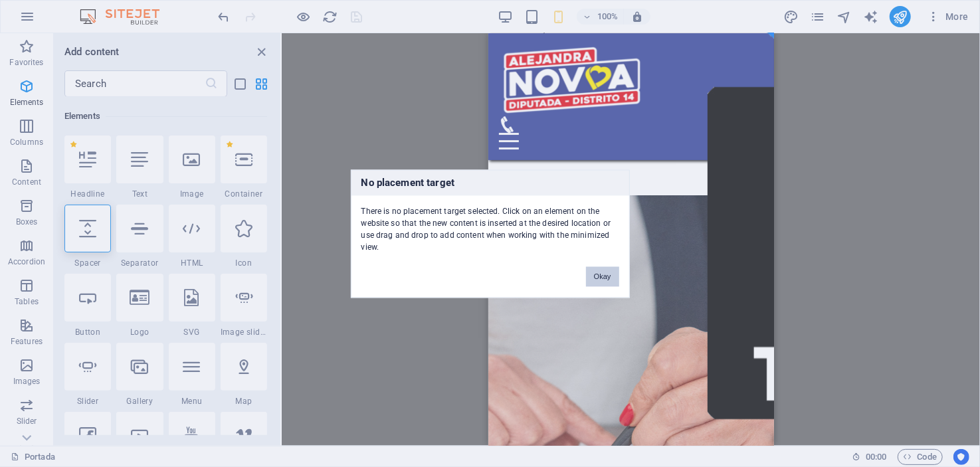
drag, startPoint x: 607, startPoint y: 278, endPoint x: 12, endPoint y: 244, distance: 595.8
click at [607, 278] on button "Okay" at bounding box center [602, 277] width 33 height 20
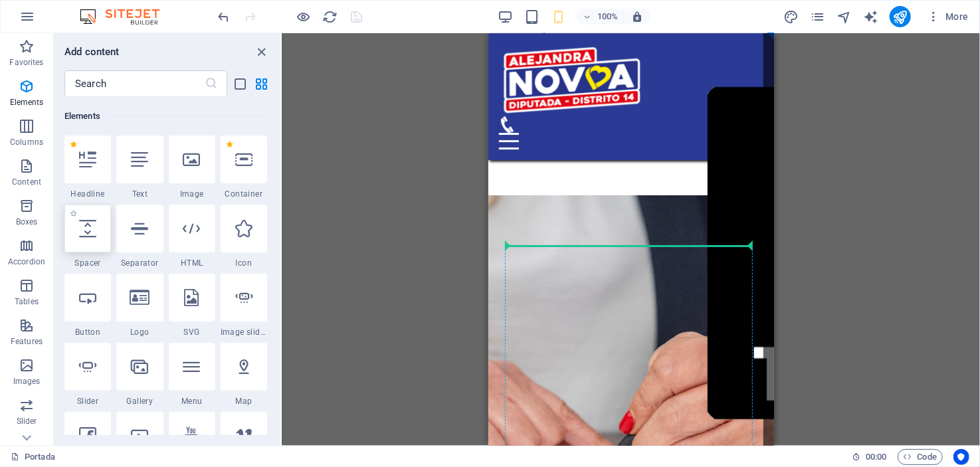
select select "px"
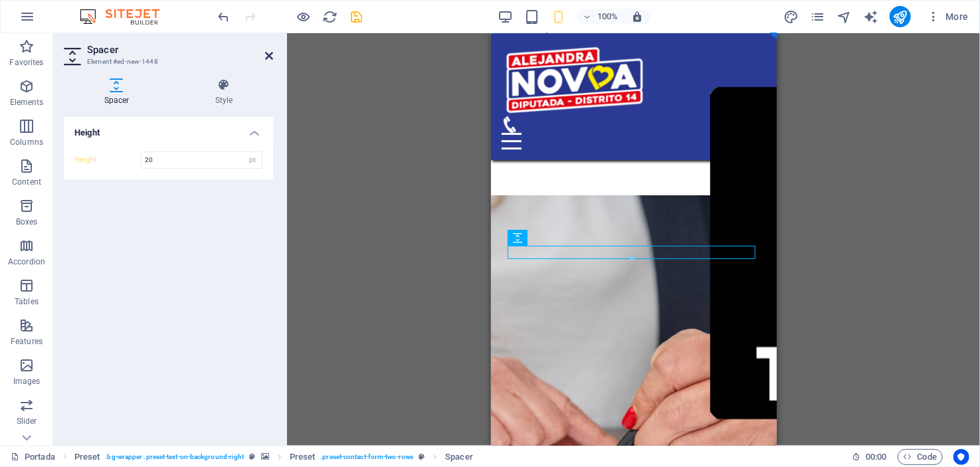
type input "20"
click at [268, 56] on icon at bounding box center [269, 56] width 8 height 11
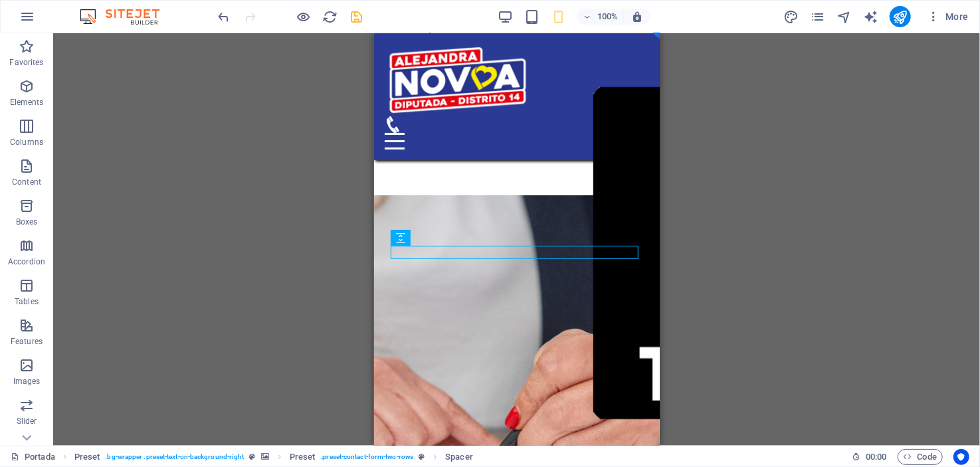
click at [323, 160] on div "Preset H1 Container Preset Container Banner Menu Bar Menu Spacer Preset Contain…" at bounding box center [516, 239] width 927 height 413
click at [381, 185] on figure at bounding box center [517, 442] width 286 height 525
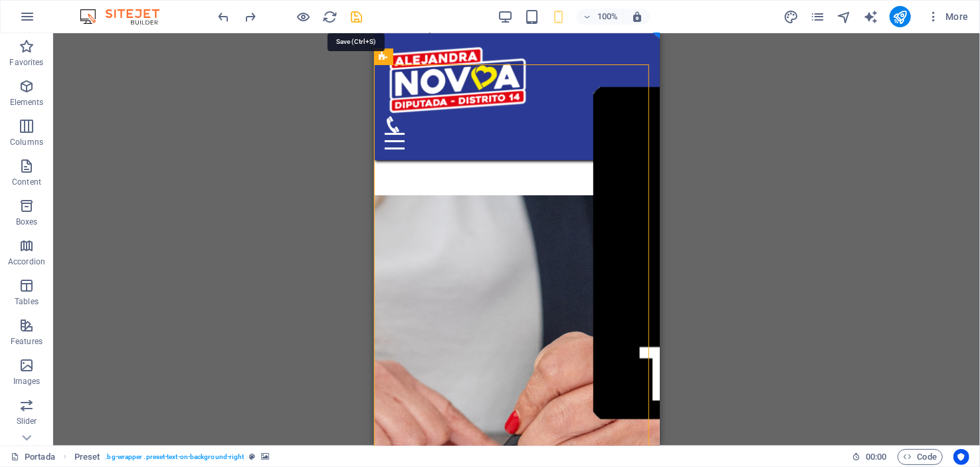
click at [357, 13] on icon "save" at bounding box center [357, 16] width 15 height 15
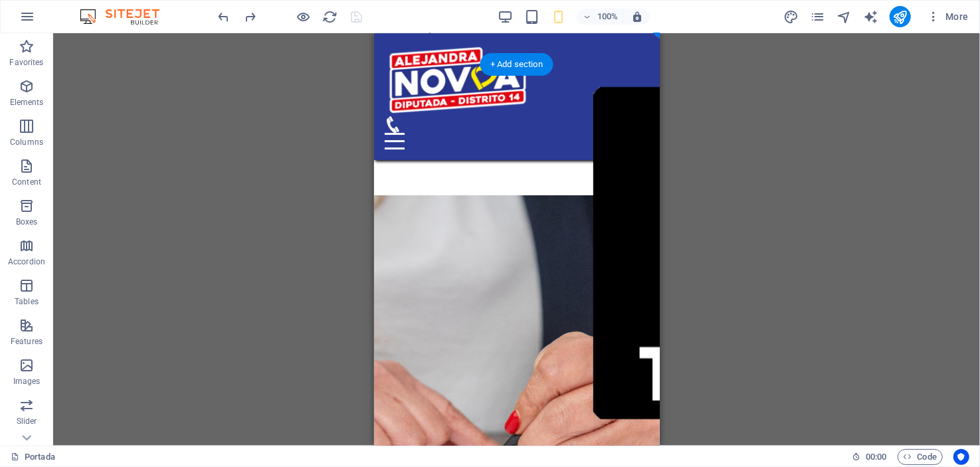
click at [382, 182] on figure at bounding box center [517, 447] width 286 height 535
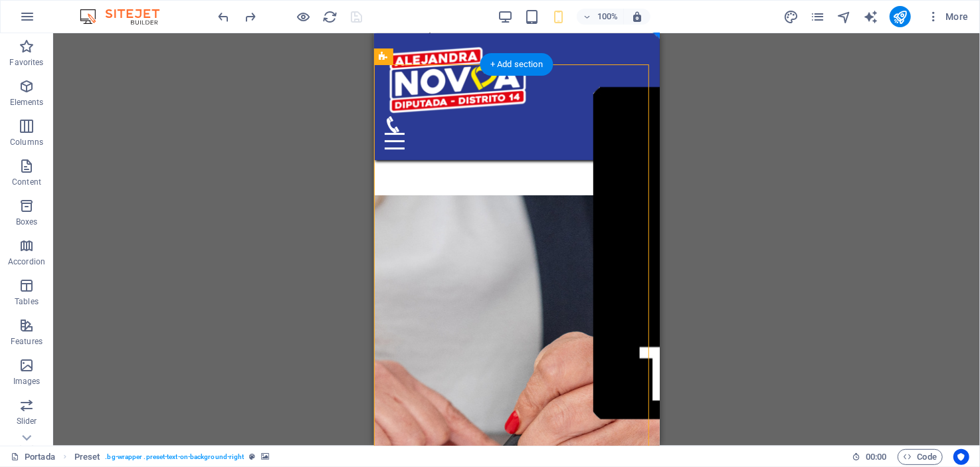
click at [382, 182] on figure at bounding box center [517, 447] width 286 height 535
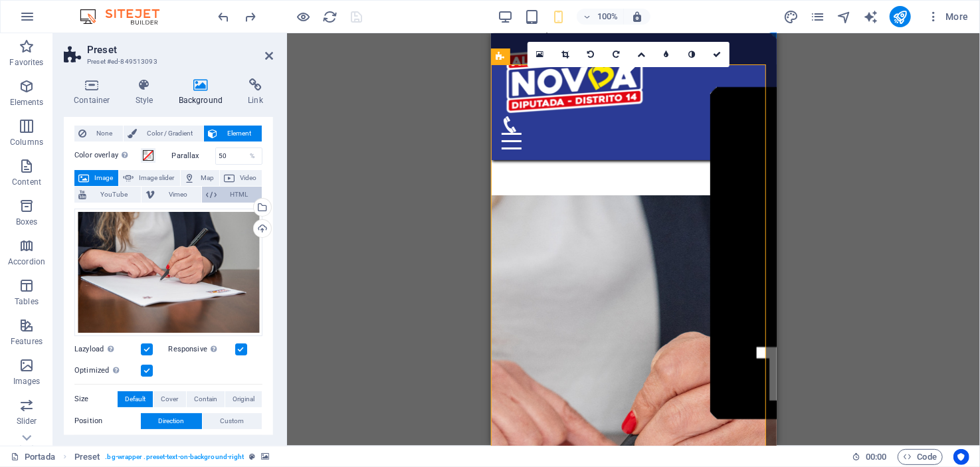
scroll to position [0, 0]
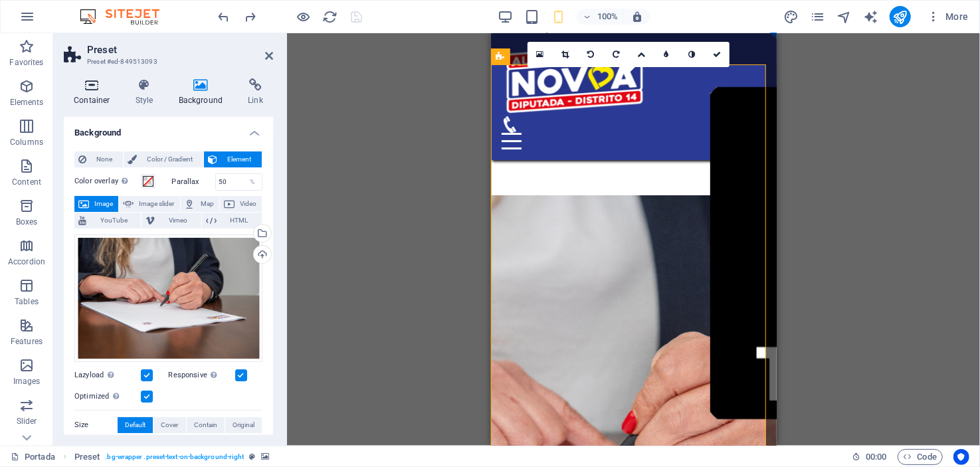
click at [97, 88] on icon at bounding box center [92, 84] width 56 height 13
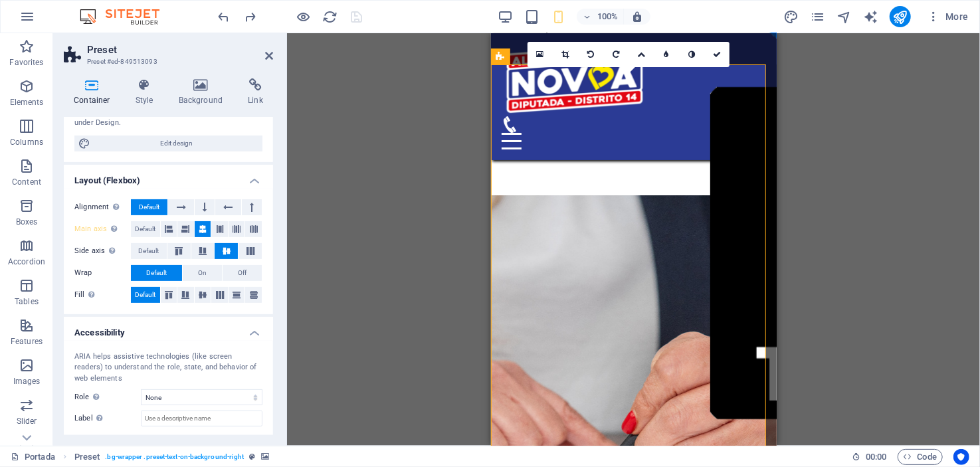
scroll to position [199, 0]
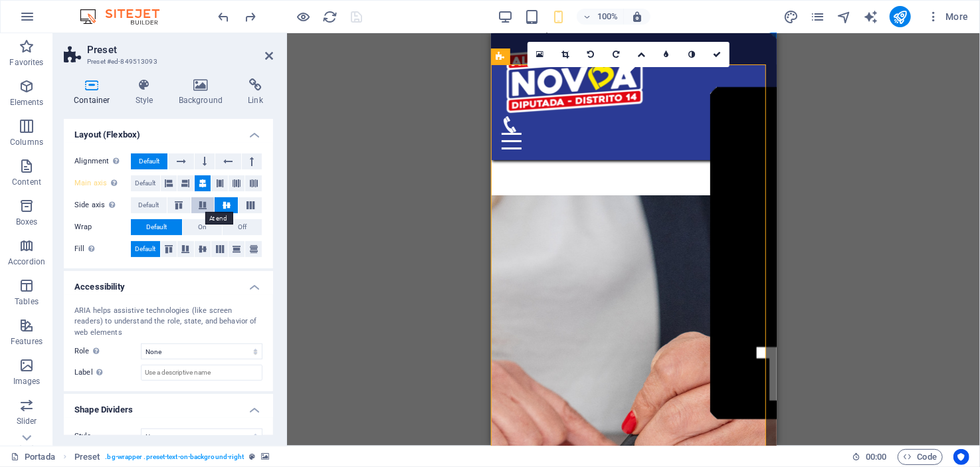
click at [201, 201] on icon at bounding box center [203, 205] width 16 height 8
click at [201, 182] on icon at bounding box center [203, 183] width 8 height 16
click at [201, 199] on button at bounding box center [202, 205] width 23 height 16
click at [220, 201] on icon at bounding box center [227, 205] width 16 height 8
click at [233, 182] on icon at bounding box center [237, 183] width 8 height 16
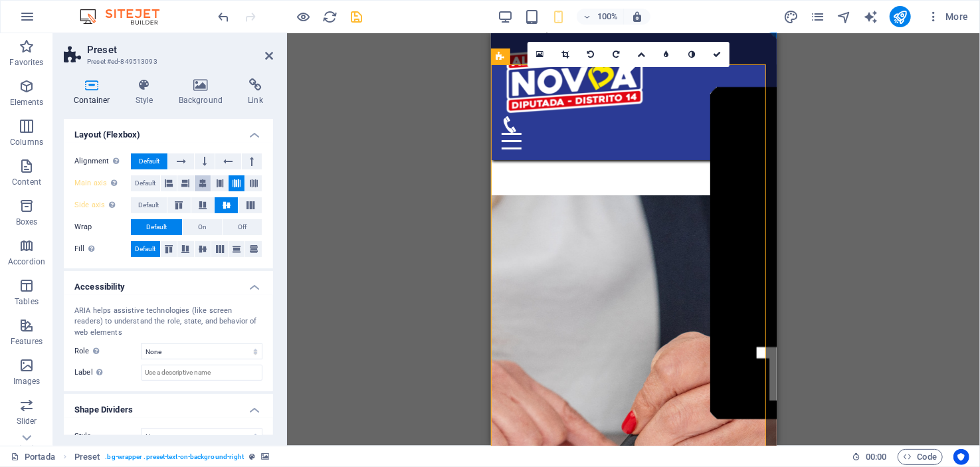
click at [199, 179] on icon at bounding box center [203, 183] width 8 height 16
click at [199, 160] on button at bounding box center [205, 162] width 20 height 16
click at [145, 155] on span "Default" at bounding box center [149, 162] width 21 height 16
click at [200, 248] on icon at bounding box center [203, 249] width 8 height 16
click at [142, 244] on span "Default" at bounding box center [145, 249] width 21 height 16
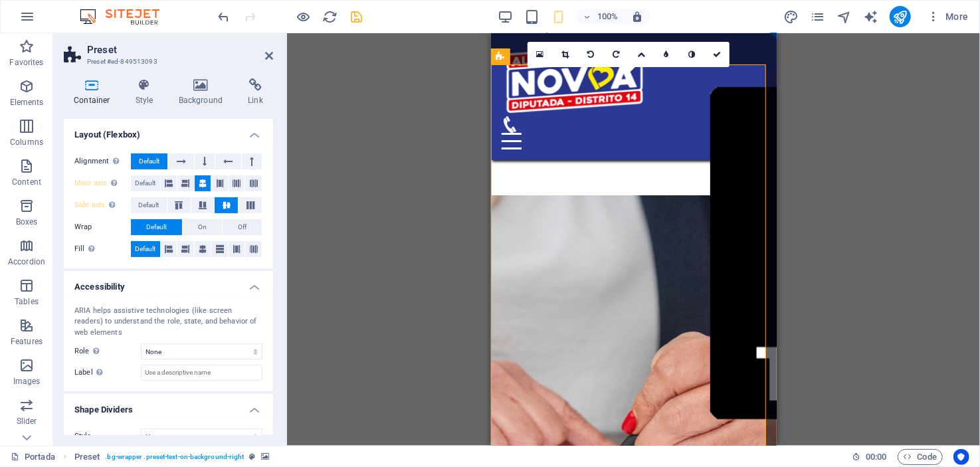
click at [365, 183] on div "Drag here to replace the existing content. Press “Ctrl” if you want to create a…" at bounding box center [633, 239] width 693 height 413
click at [269, 55] on icon at bounding box center [269, 56] width 8 height 11
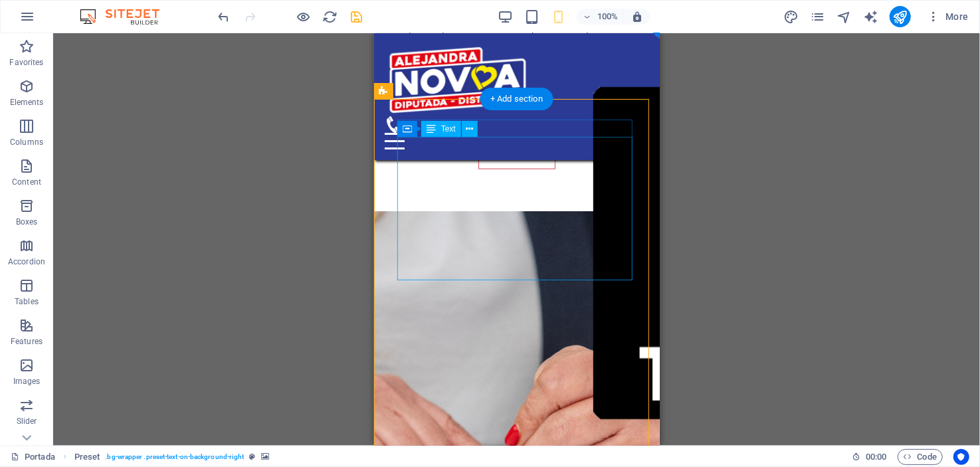
scroll to position [1063, 0]
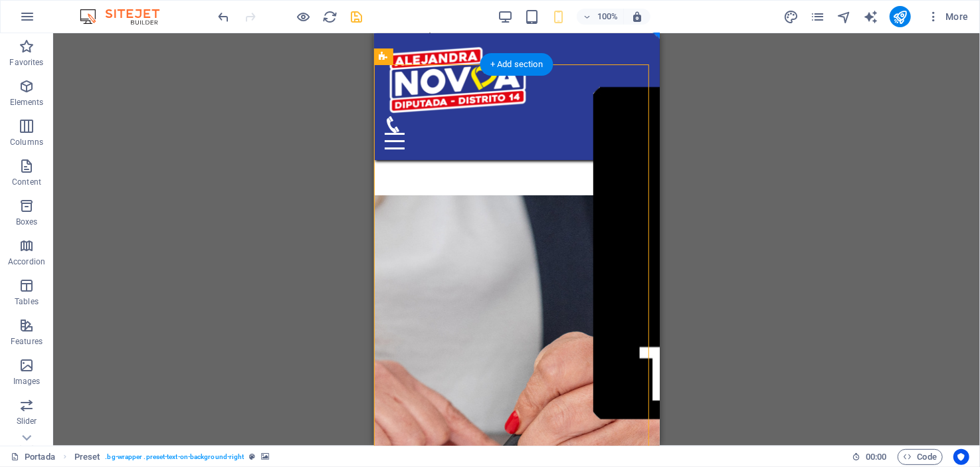
click at [383, 180] on figure at bounding box center [517, 447] width 286 height 535
click at [384, 180] on figure at bounding box center [517, 447] width 286 height 535
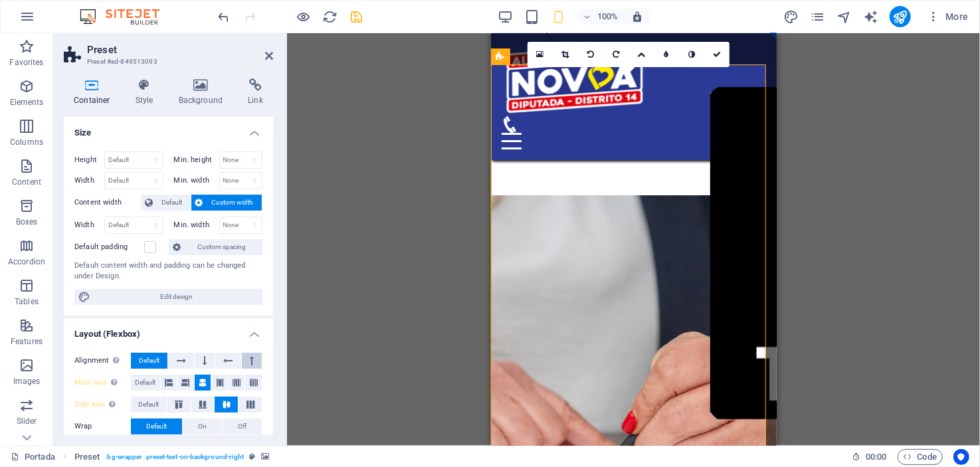
click at [250, 360] on icon at bounding box center [252, 361] width 4 height 16
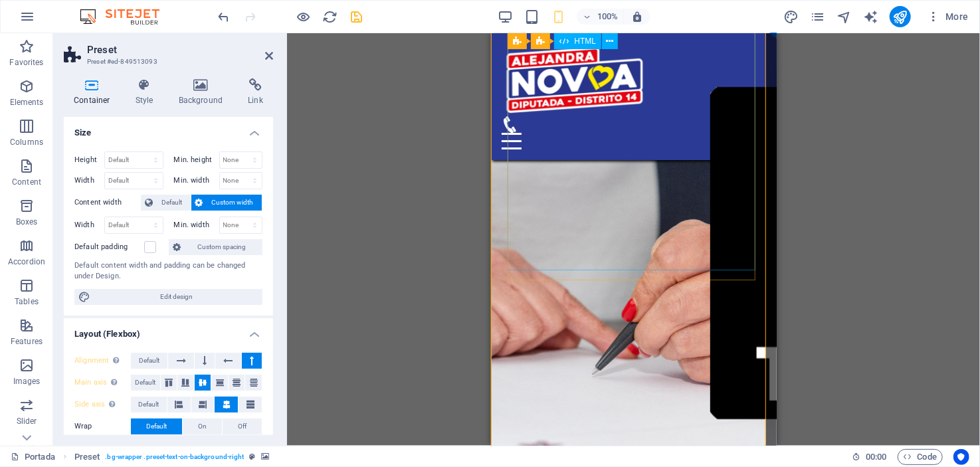
scroll to position [1329, 0]
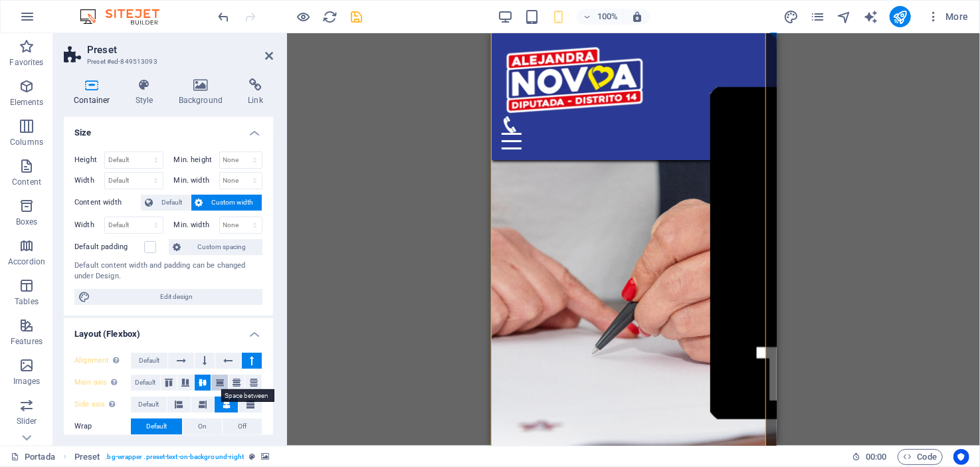
click at [216, 382] on icon at bounding box center [220, 383] width 16 height 8
click at [233, 382] on icon at bounding box center [237, 383] width 16 height 8
click at [253, 382] on icon at bounding box center [254, 383] width 16 height 8
click at [204, 382] on icon at bounding box center [203, 383] width 16 height 8
click at [249, 399] on icon at bounding box center [251, 405] width 8 height 16
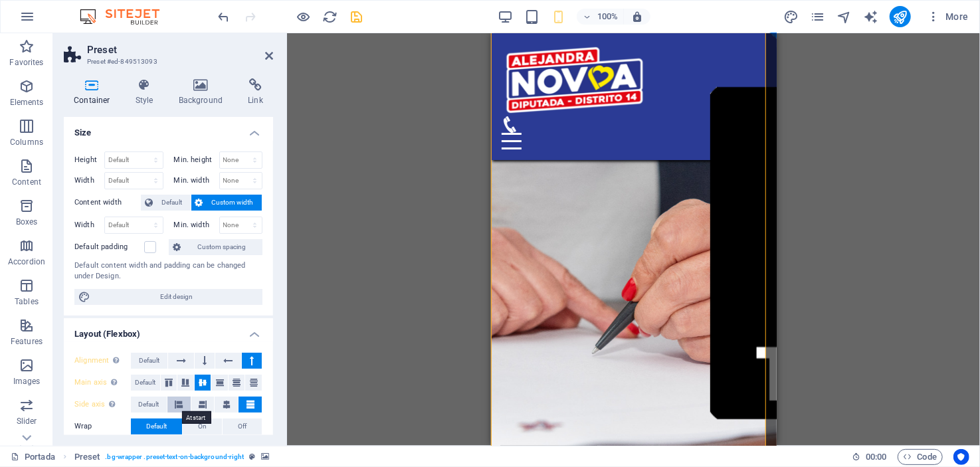
click at [177, 404] on icon at bounding box center [179, 405] width 8 height 16
click at [199, 403] on icon at bounding box center [203, 405] width 8 height 16
click at [225, 409] on icon at bounding box center [227, 405] width 8 height 16
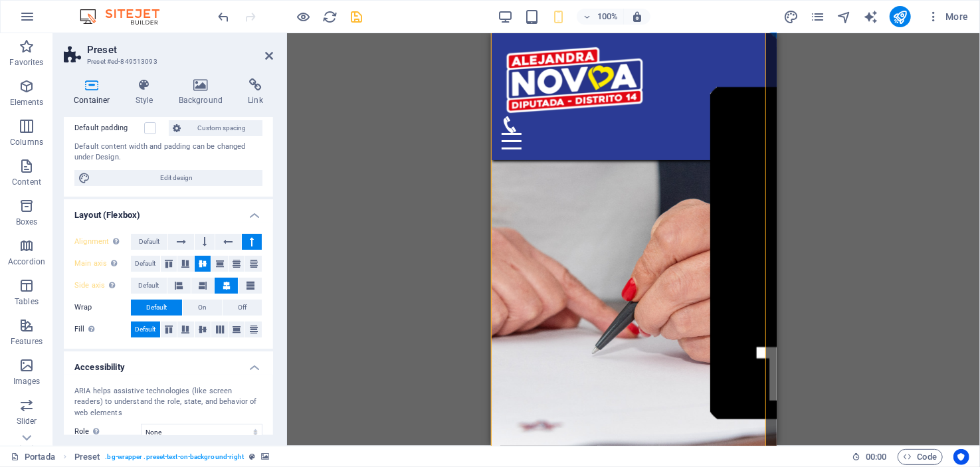
scroll to position [132, 0]
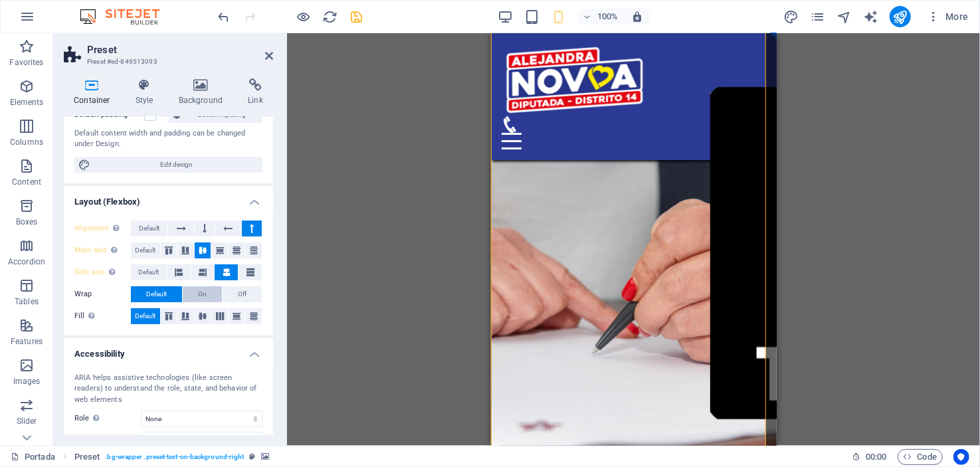
click at [201, 294] on span "On" at bounding box center [202, 294] width 9 height 16
click at [238, 294] on span "Off" at bounding box center [242, 294] width 9 height 16
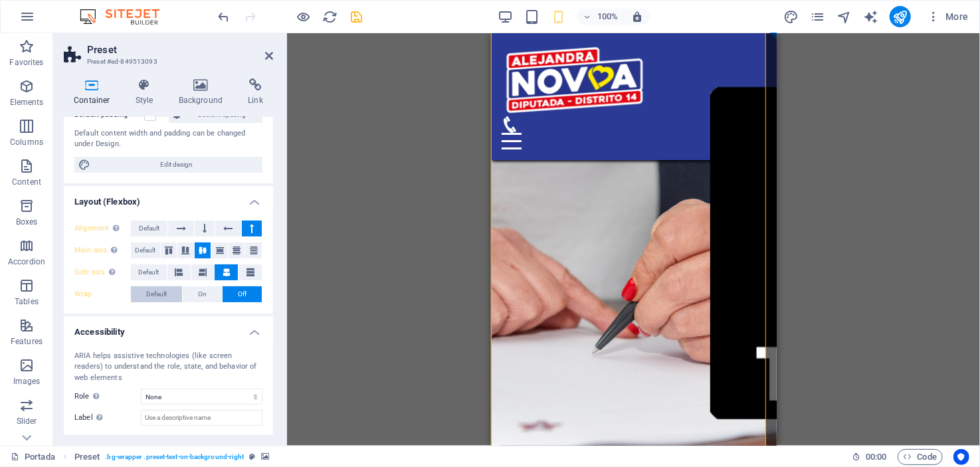
click at [169, 294] on button "Default" at bounding box center [156, 294] width 51 height 16
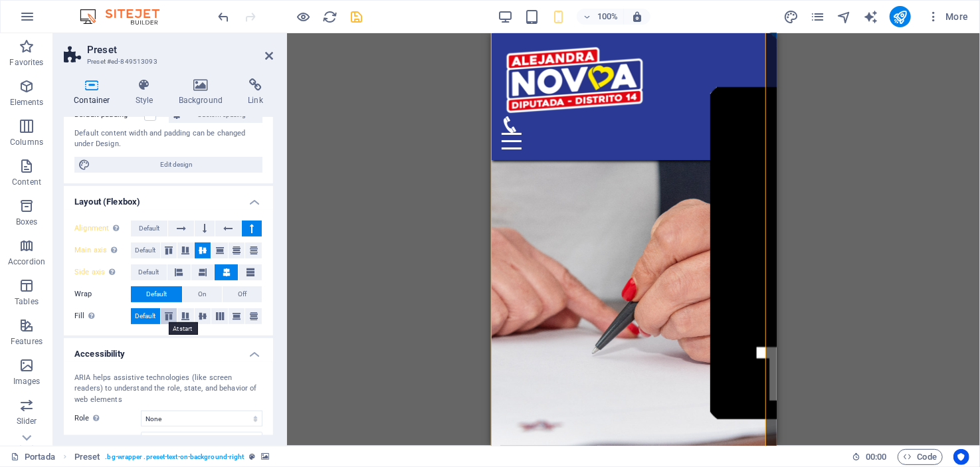
click at [167, 314] on icon at bounding box center [169, 316] width 16 height 8
click at [187, 316] on icon at bounding box center [185, 316] width 16 height 8
click at [209, 318] on icon at bounding box center [203, 316] width 16 height 8
click at [224, 318] on icon at bounding box center [220, 316] width 16 height 8
click at [237, 318] on icon at bounding box center [237, 316] width 16 height 8
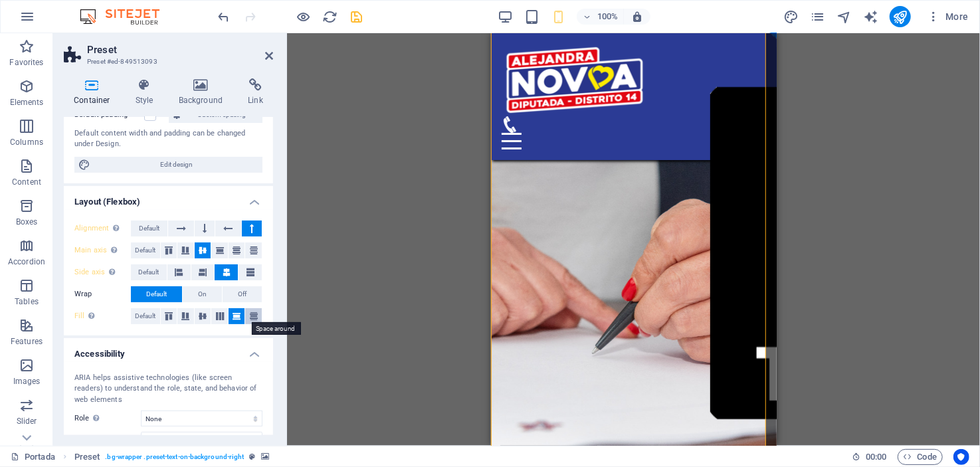
click at [247, 319] on button at bounding box center [253, 316] width 17 height 16
click at [150, 312] on span "Default" at bounding box center [145, 316] width 21 height 16
click at [231, 228] on button at bounding box center [227, 229] width 25 height 16
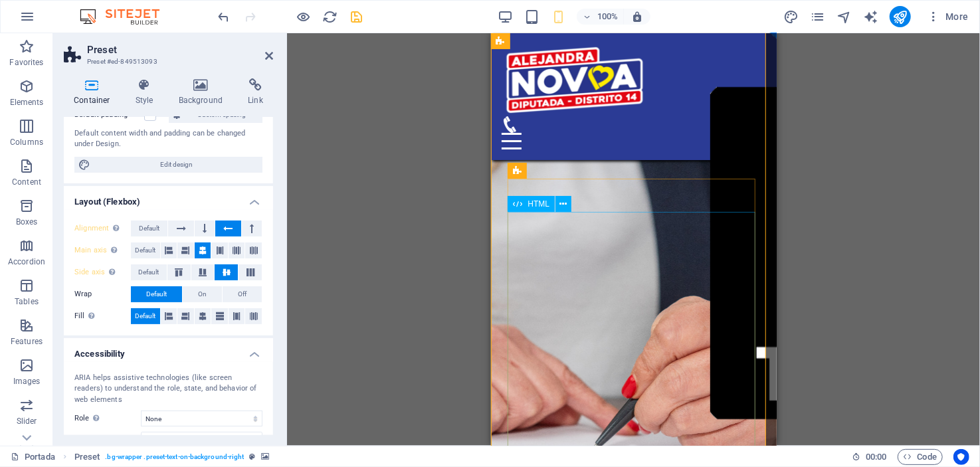
scroll to position [1063, 0]
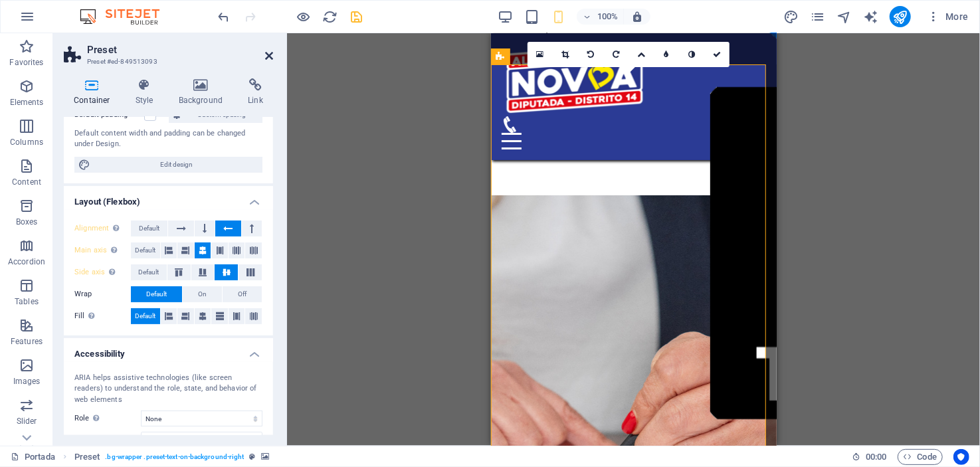
click at [268, 54] on icon at bounding box center [269, 56] width 8 height 11
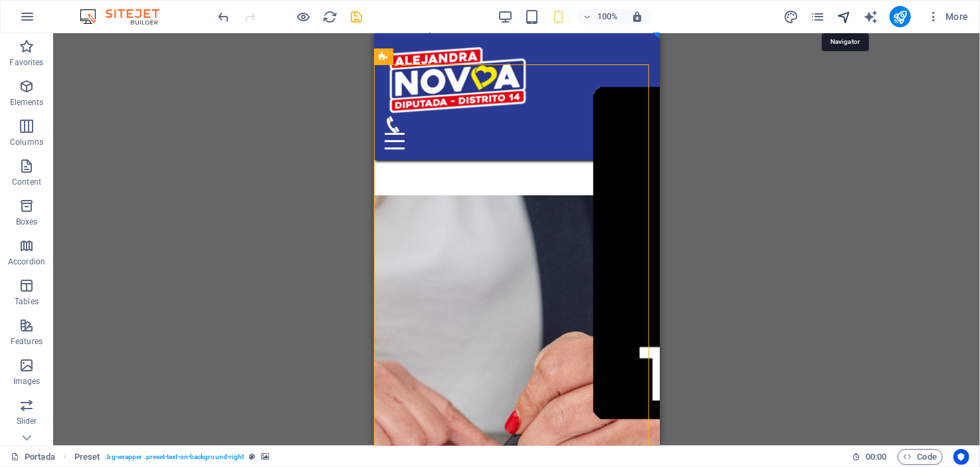
click at [845, 18] on icon "navigator" at bounding box center [844, 16] width 15 height 15
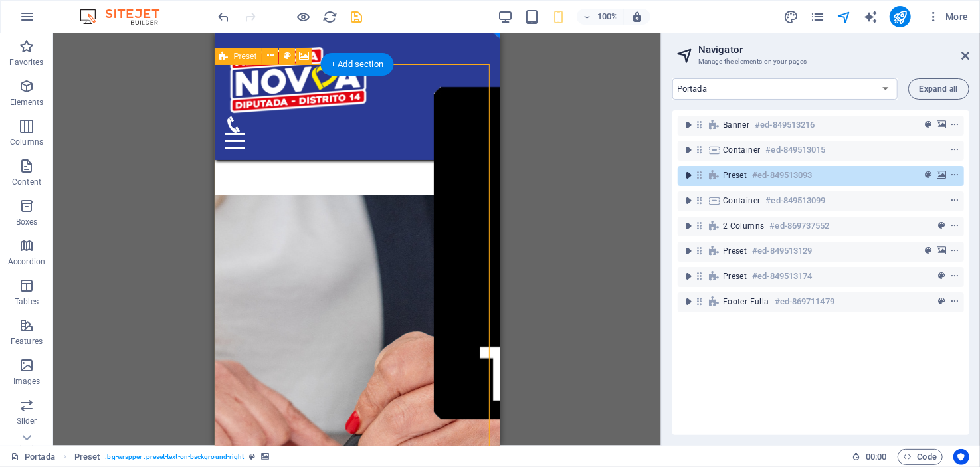
click at [687, 174] on icon "toggle-expand" at bounding box center [688, 175] width 13 height 13
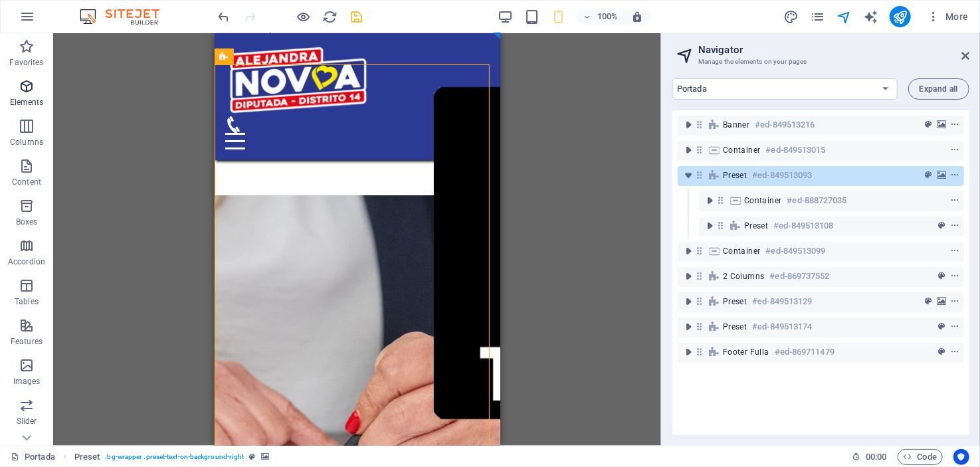
click at [35, 94] on span "Elements" at bounding box center [26, 94] width 53 height 32
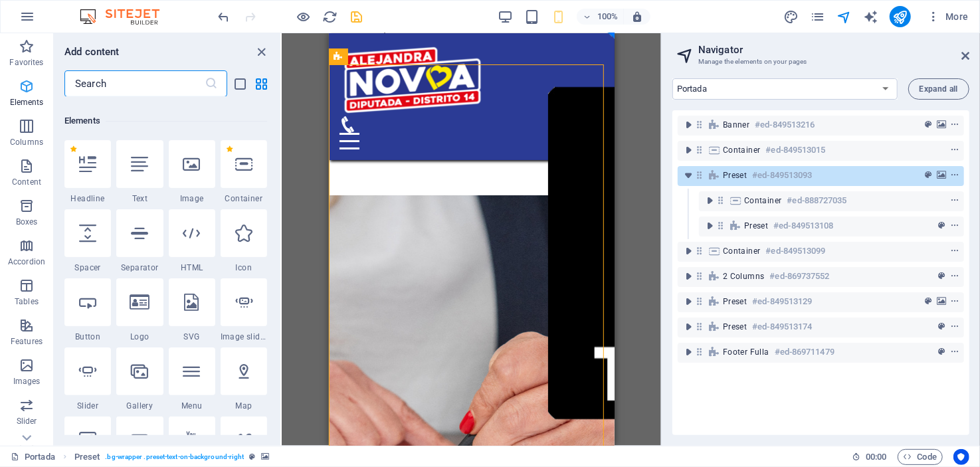
scroll to position [141, 0]
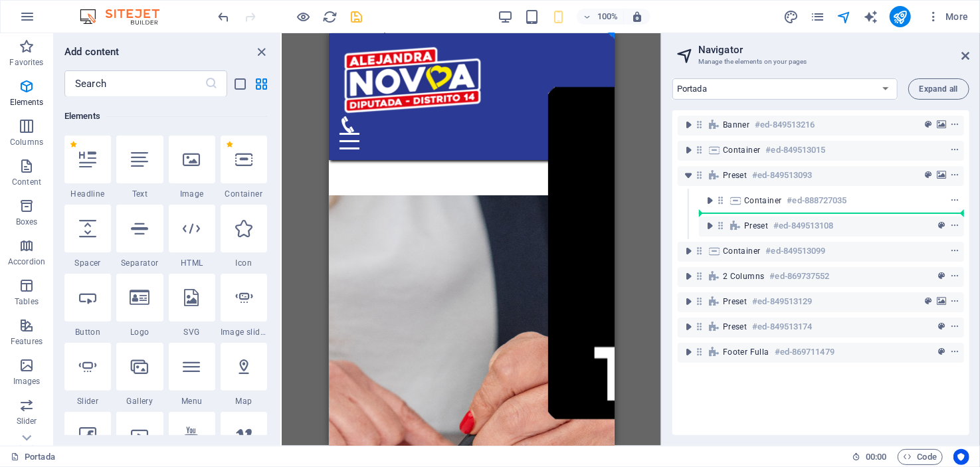
select select "px"
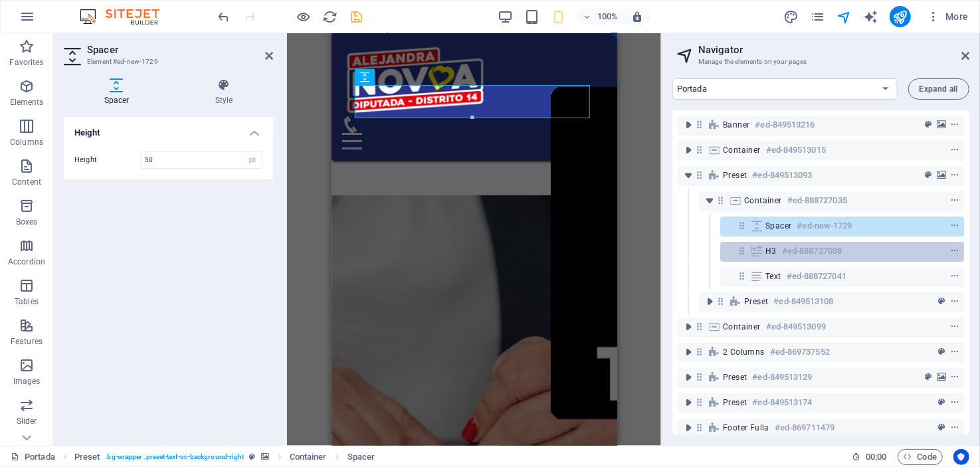
drag, startPoint x: 750, startPoint y: 223, endPoint x: 746, endPoint y: 255, distance: 31.5
click at [746, 255] on div "Banner #ed-849513216 Container #ed-849513015 Preset #ed-849513093 Container #ed…" at bounding box center [821, 272] width 297 height 325
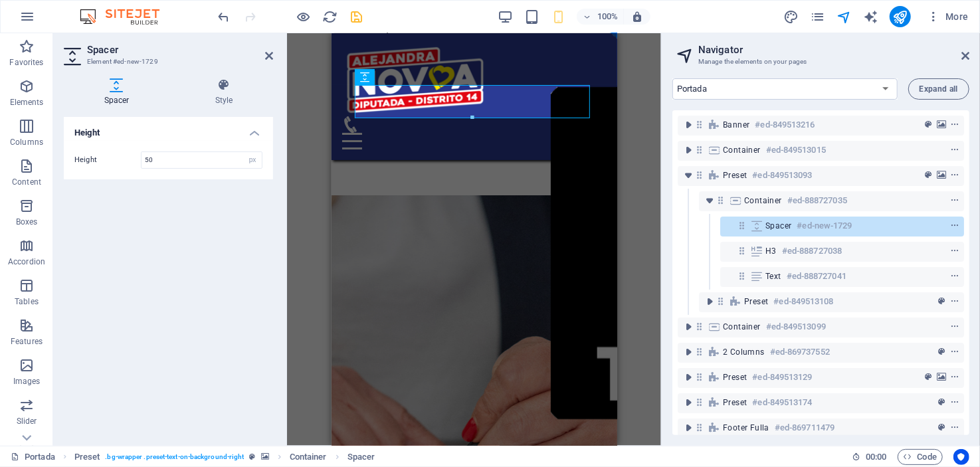
drag, startPoint x: 750, startPoint y: 227, endPoint x: 714, endPoint y: 223, distance: 35.4
click at [714, 223] on div "Spacer #ed-new-1729" at bounding box center [821, 226] width 286 height 25
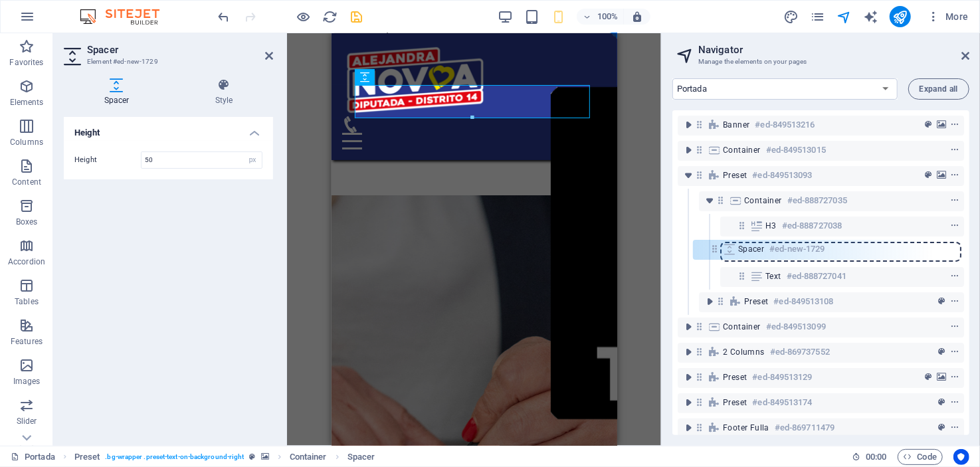
drag, startPoint x: 745, startPoint y: 226, endPoint x: 714, endPoint y: 250, distance: 38.8
click at [714, 250] on div "Banner #ed-849513216 Container #ed-849513015 Preset #ed-849513093 Container #ed…" at bounding box center [821, 272] width 297 height 325
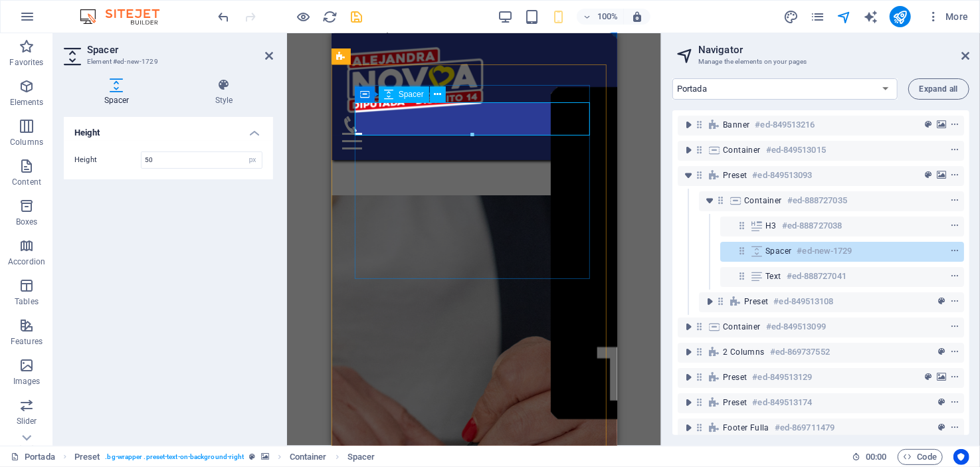
drag, startPoint x: 733, startPoint y: 252, endPoint x: 741, endPoint y: 255, distance: 8.4
click at [741, 255] on div "Spacer #ed-new-1729" at bounding box center [842, 252] width 244 height 20
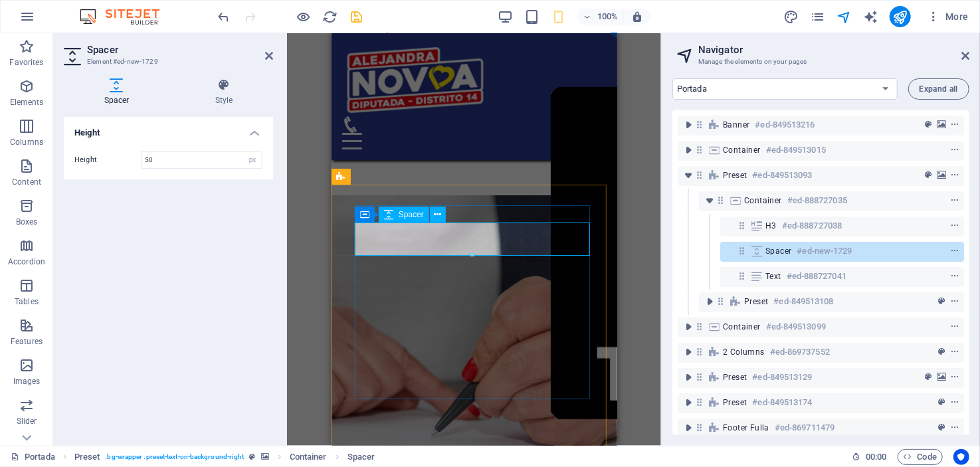
scroll to position [942, 0]
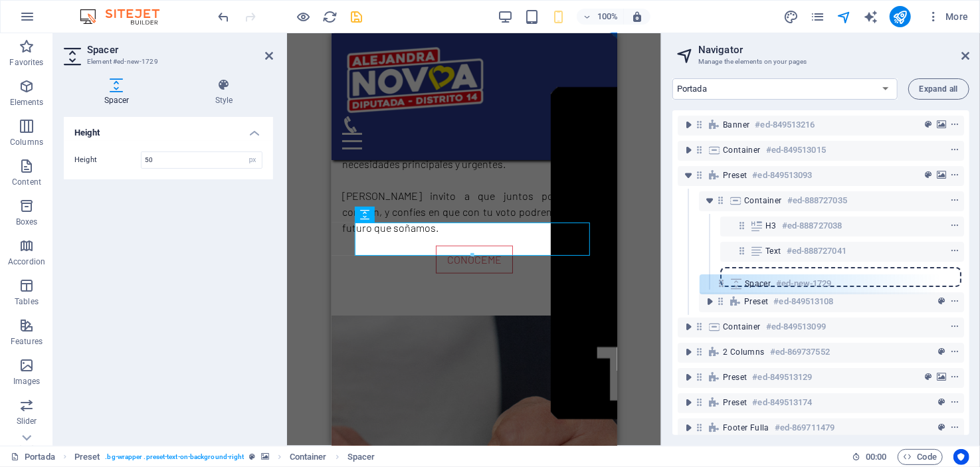
drag, startPoint x: 741, startPoint y: 255, endPoint x: 716, endPoint y: 287, distance: 41.2
click at [716, 287] on div "Banner #ed-849513216 Container #ed-849513015 Preset #ed-849513093 Container #ed…" at bounding box center [821, 272] width 297 height 325
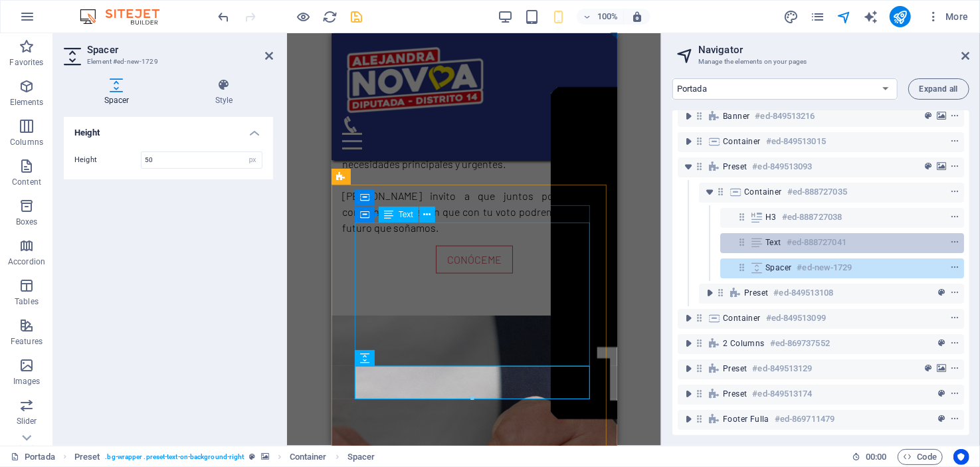
scroll to position [17, 0]
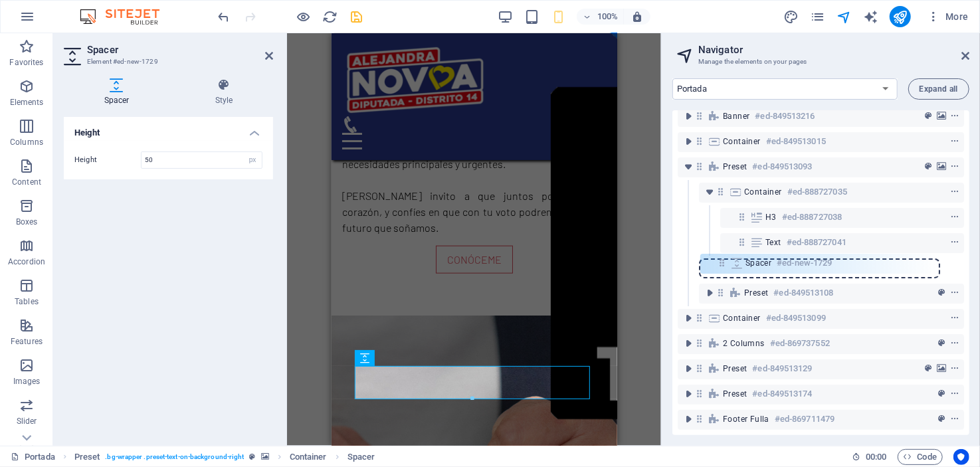
drag, startPoint x: 737, startPoint y: 259, endPoint x: 714, endPoint y: 263, distance: 23.7
click at [714, 263] on div "Banner #ed-849513216 Container #ed-849513015 Preset #ed-849513093 Container #ed…" at bounding box center [821, 272] width 297 height 325
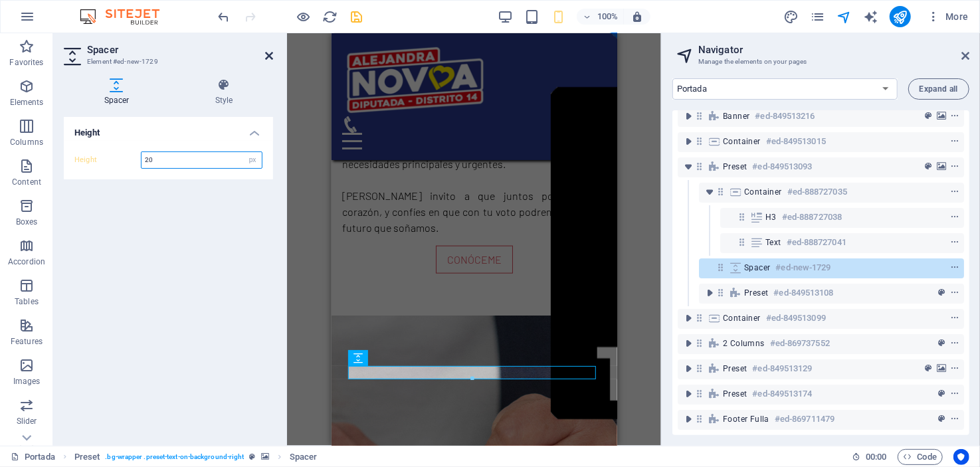
type input "20"
drag, startPoint x: 270, startPoint y: 53, endPoint x: 55, endPoint y: 19, distance: 217.2
click at [270, 53] on icon at bounding box center [269, 56] width 8 height 11
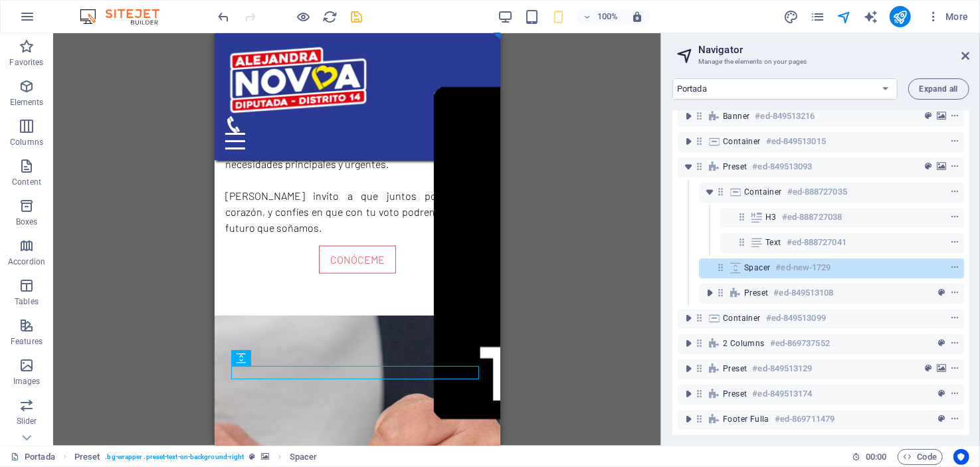
click at [967, 49] on h2 "Navigator" at bounding box center [834, 50] width 271 height 12
click at [966, 53] on icon at bounding box center [966, 56] width 8 height 11
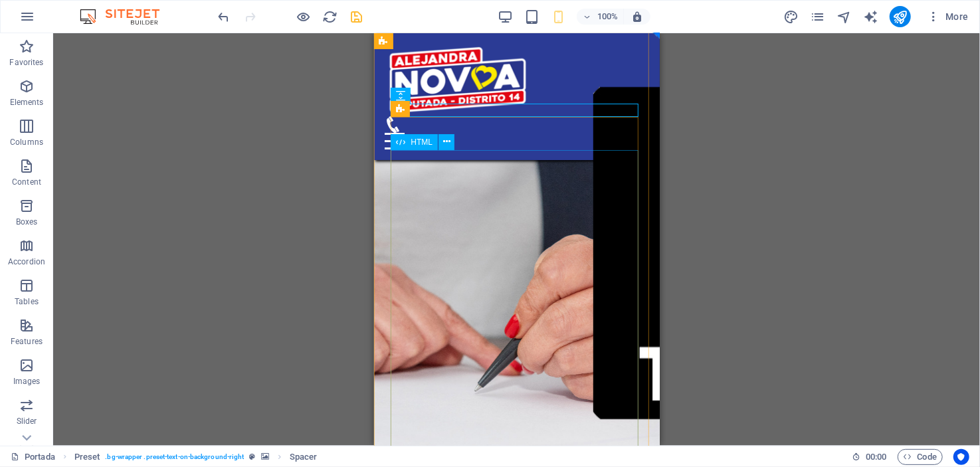
scroll to position [1075, 0]
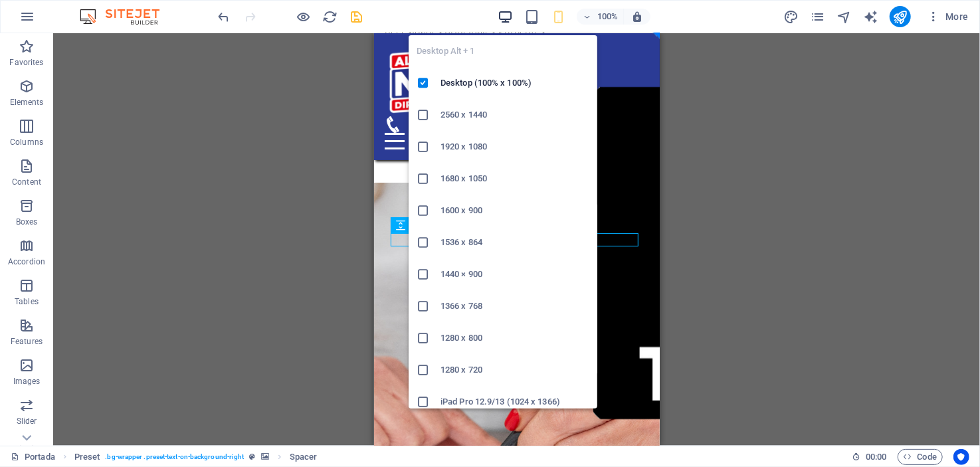
click at [506, 10] on icon "button" at bounding box center [505, 16] width 15 height 15
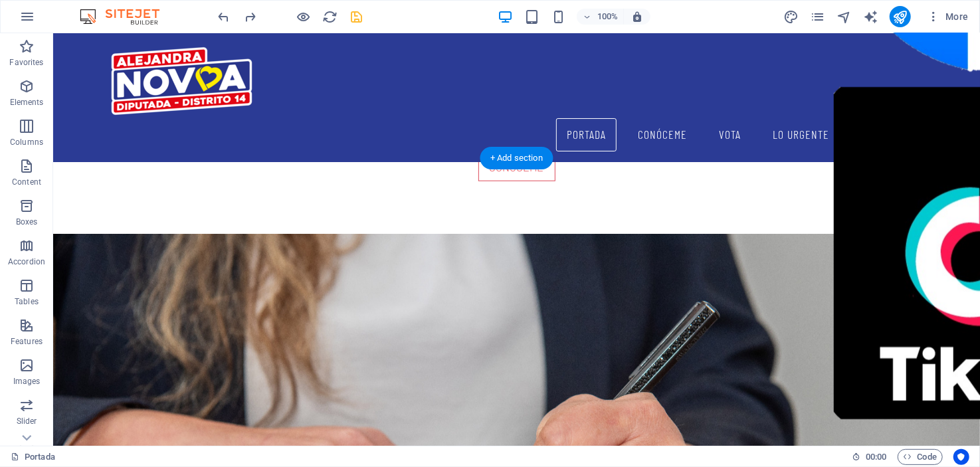
scroll to position [864, 0]
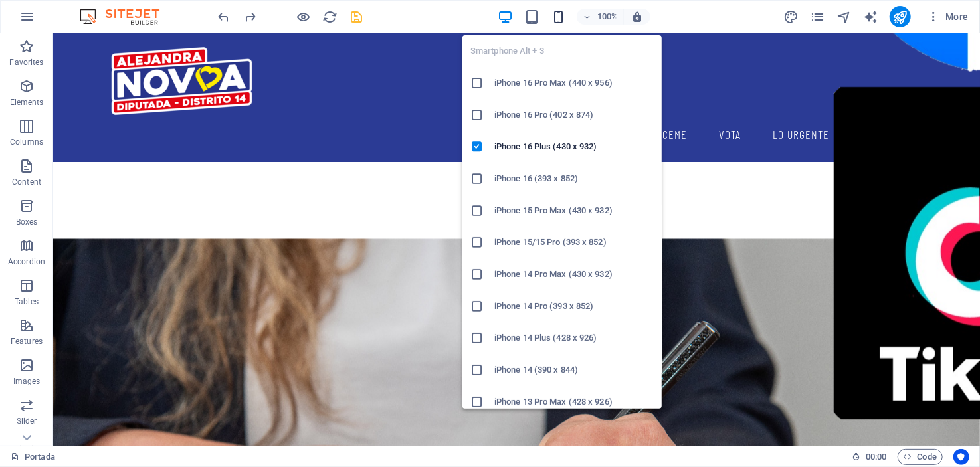
click at [558, 15] on icon "button" at bounding box center [558, 16] width 15 height 15
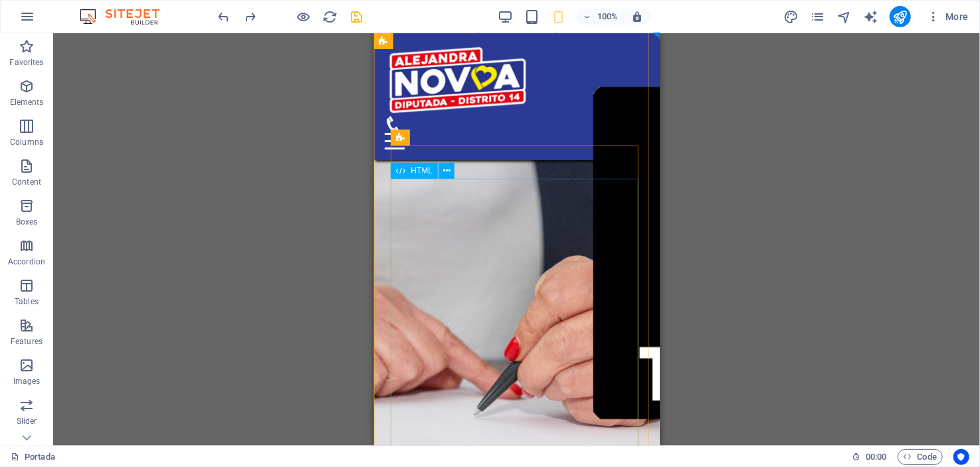
scroll to position [1196, 0]
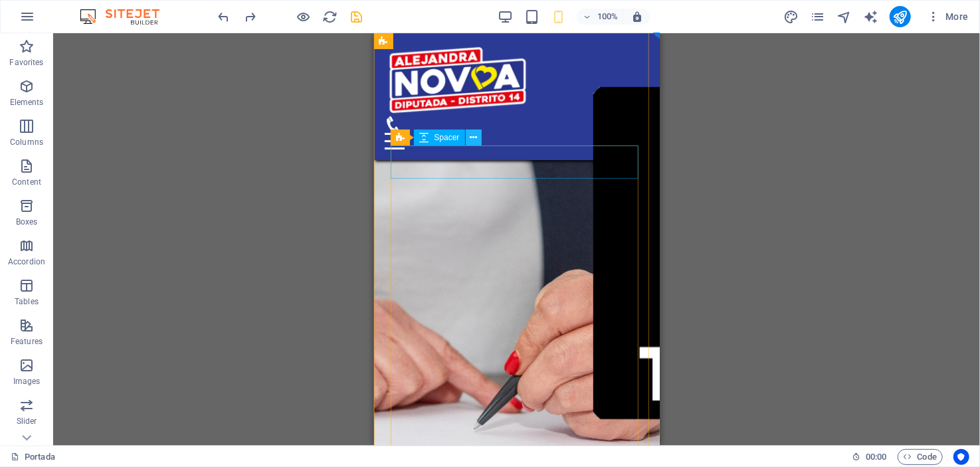
click at [469, 136] on button at bounding box center [474, 138] width 16 height 16
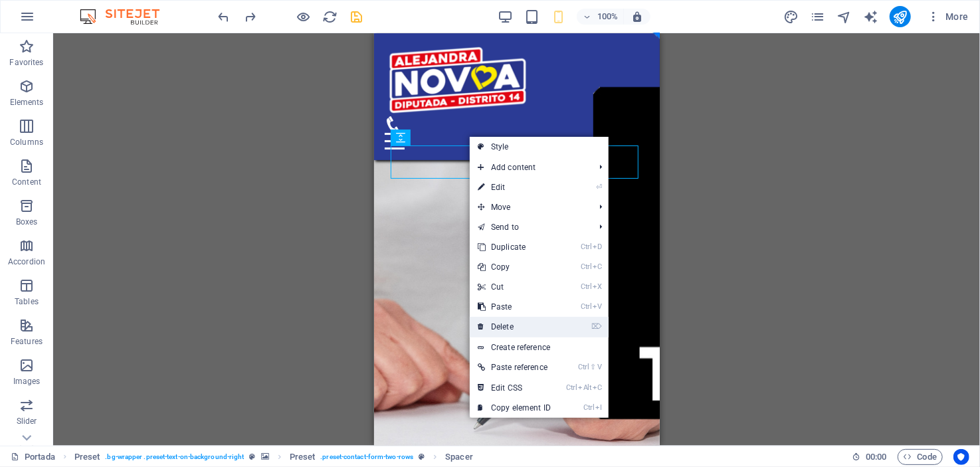
click at [505, 323] on link "⌦ Delete" at bounding box center [514, 327] width 89 height 20
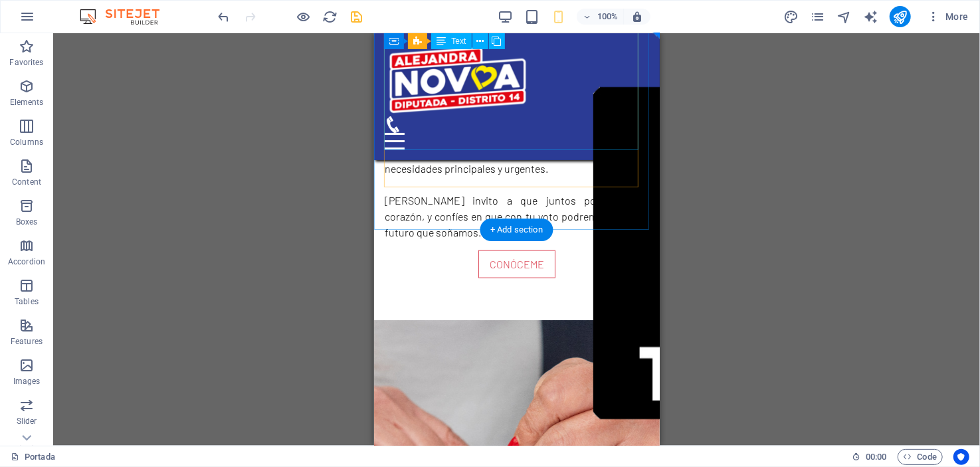
scroll to position [864, 0]
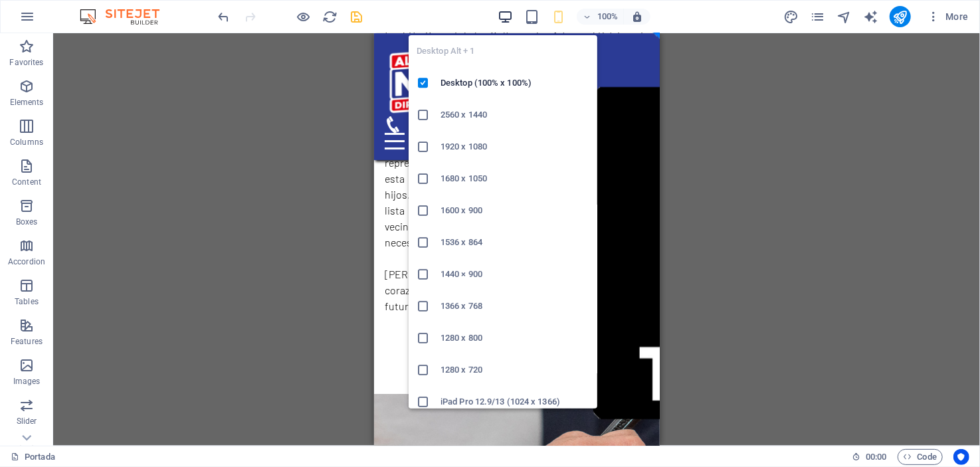
click at [499, 15] on icon "button" at bounding box center [505, 16] width 15 height 15
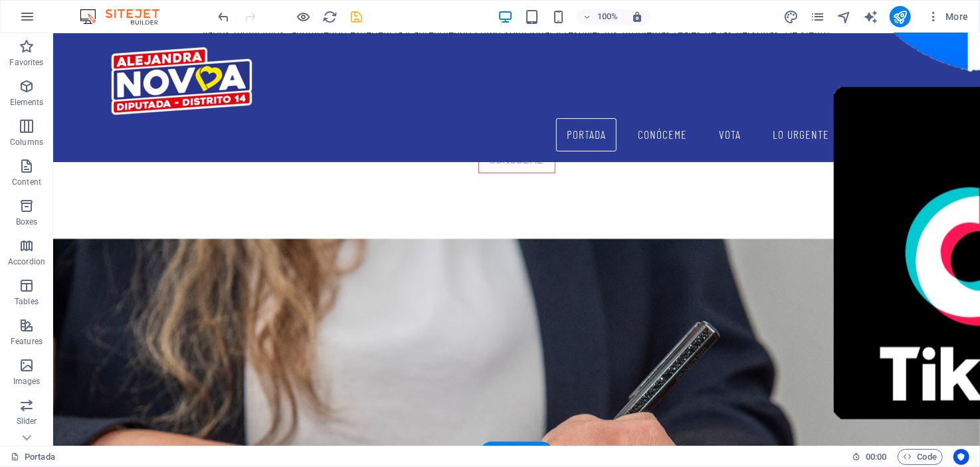
click at [116, 258] on figure at bounding box center [516, 453] width 927 height 429
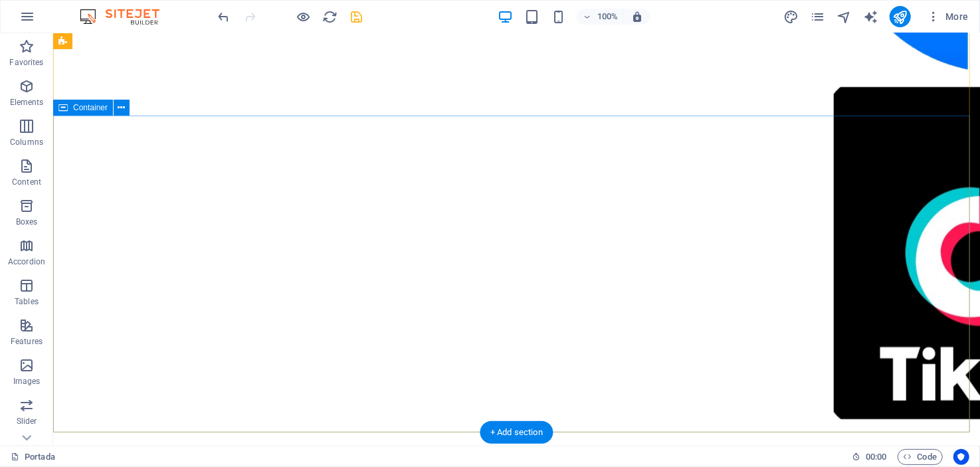
scroll to position [0, 0]
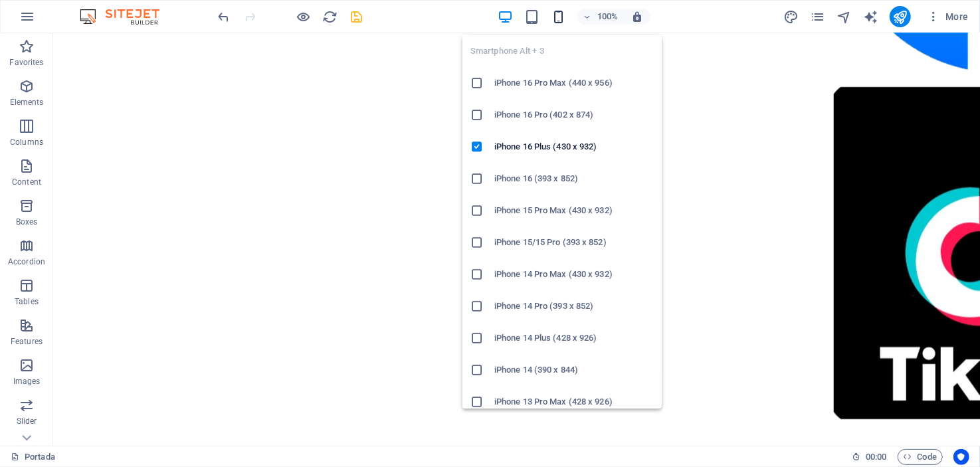
click at [558, 15] on icon "button" at bounding box center [558, 16] width 15 height 15
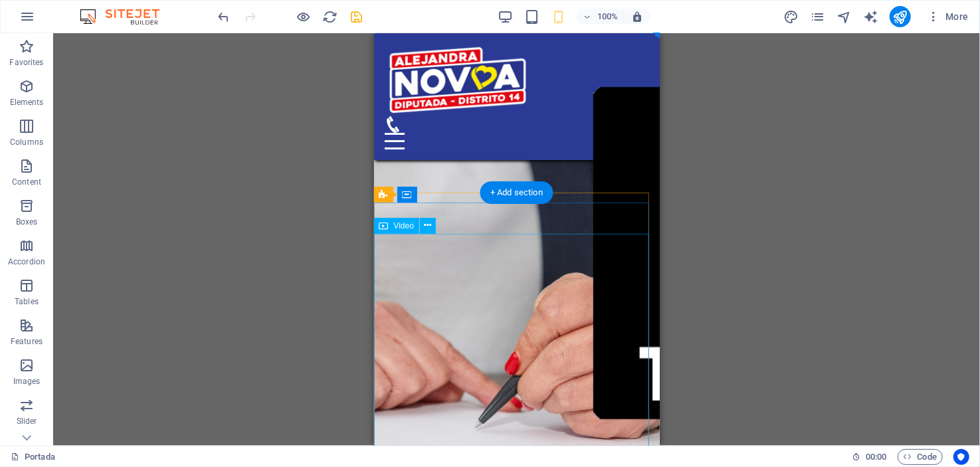
scroll to position [1329, 0]
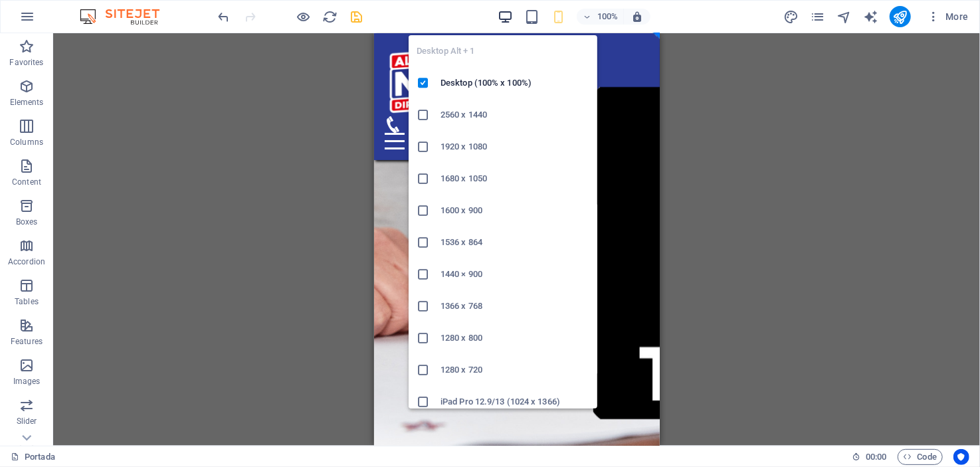
click at [508, 17] on icon "button" at bounding box center [505, 16] width 15 height 15
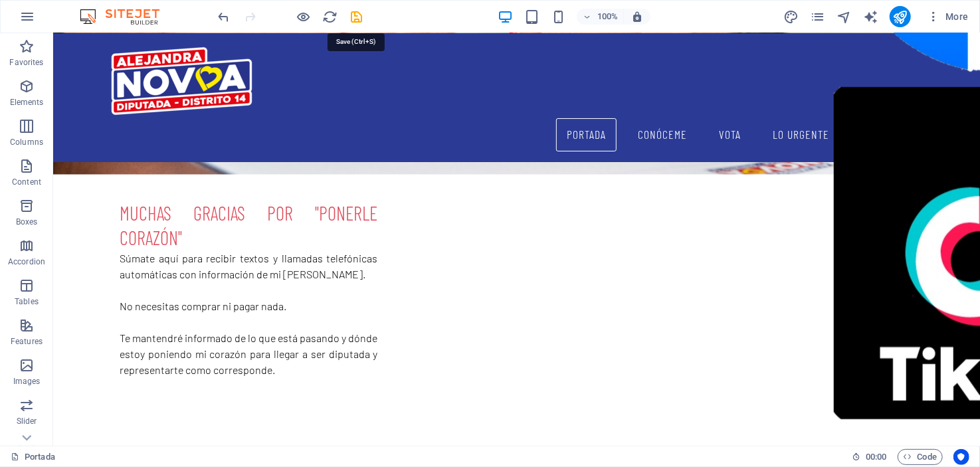
click at [359, 17] on icon "save" at bounding box center [357, 16] width 15 height 15
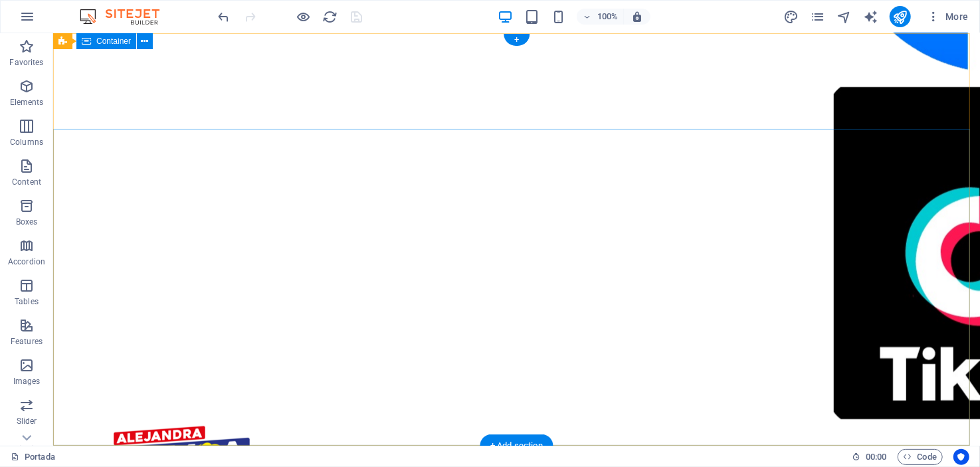
scroll to position [0, 0]
